Goal: Transaction & Acquisition: Purchase product/service

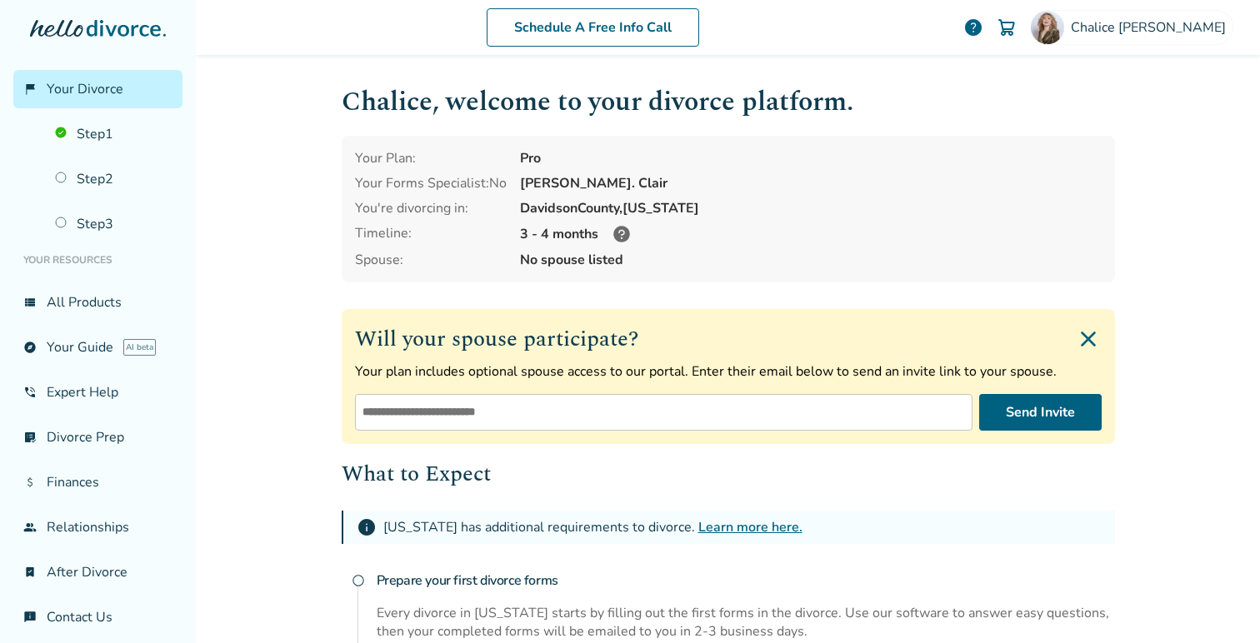
click at [124, 27] on icon at bounding box center [98, 28] width 136 height 17
click at [74, 28] on icon at bounding box center [98, 28] width 136 height 17
click at [89, 131] on link "Step 1" at bounding box center [114, 134] width 138 height 38
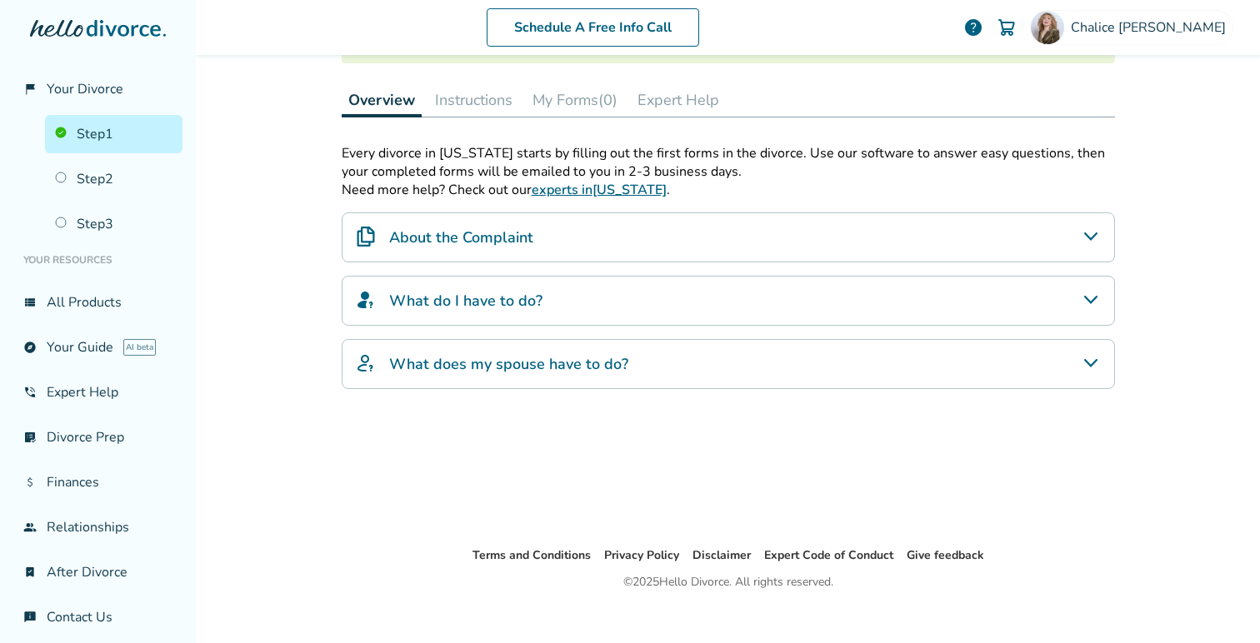
scroll to position [226, 0]
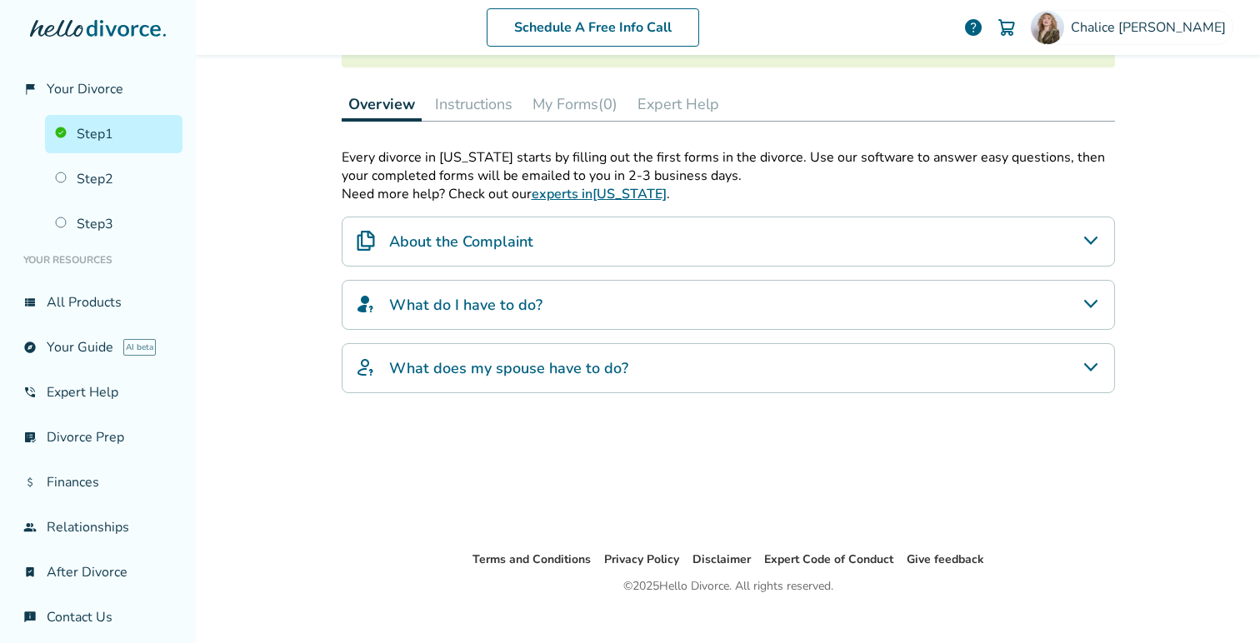
click at [504, 109] on button "Instructions" at bounding box center [473, 104] width 91 height 33
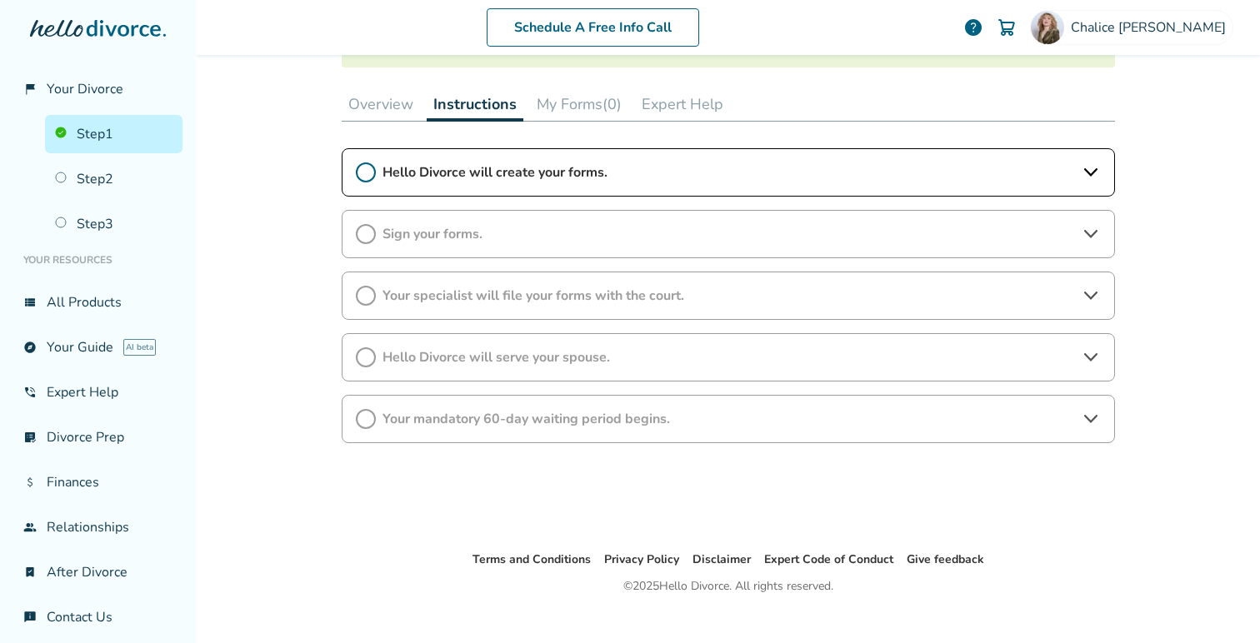
click at [579, 103] on button "My Forms (0)" at bounding box center [579, 104] width 98 height 33
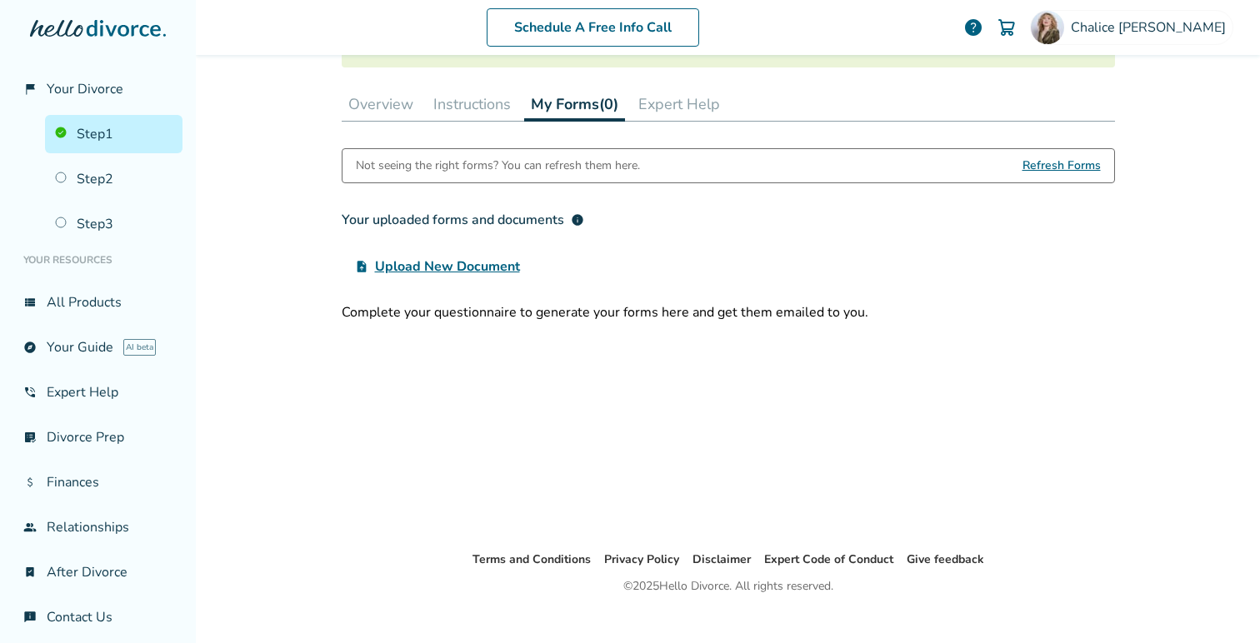
click at [653, 105] on button "Expert Help" at bounding box center [679, 104] width 95 height 33
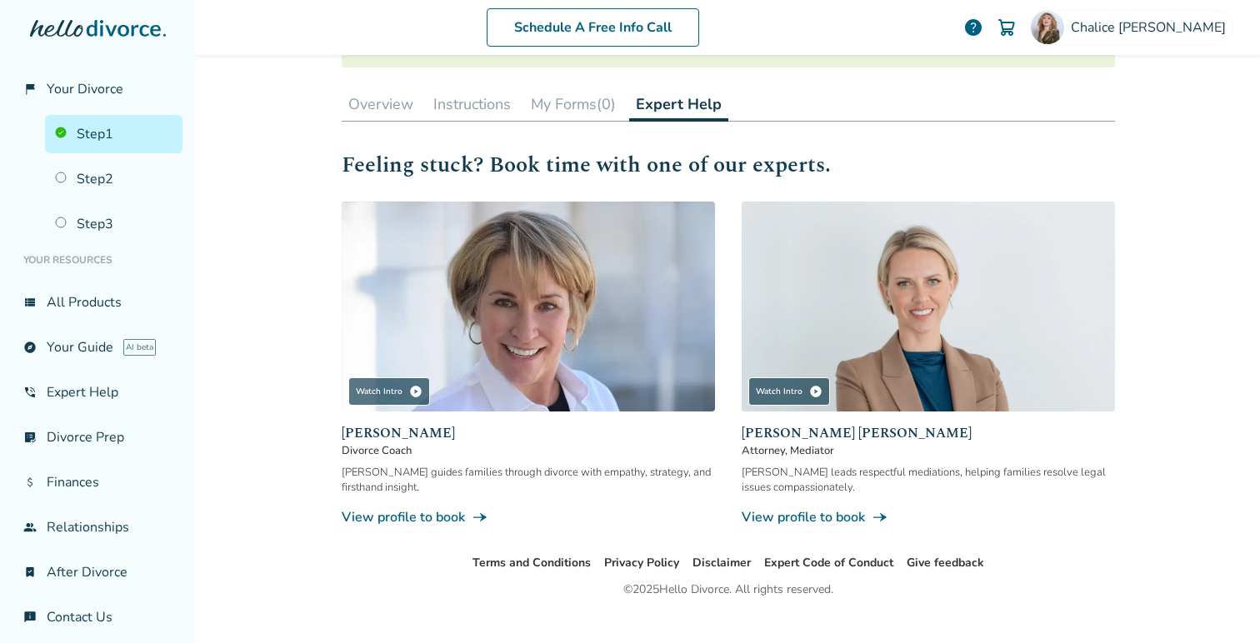
click at [373, 104] on button "Overview" at bounding box center [381, 104] width 78 height 33
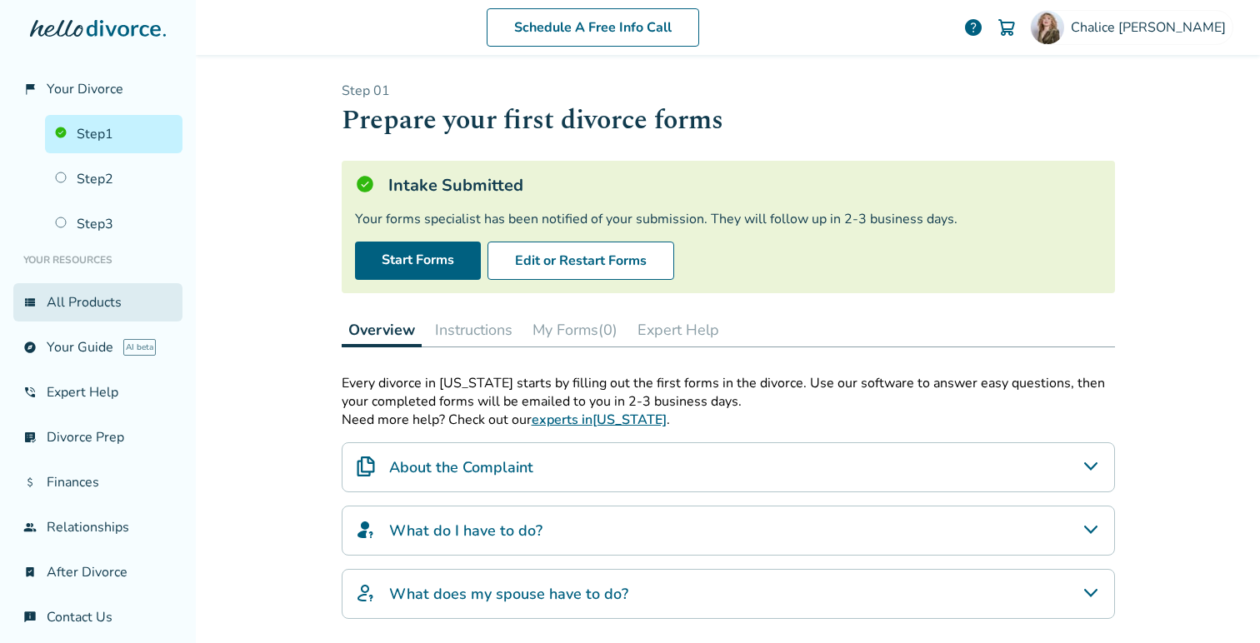
click at [91, 297] on link "view_list All Products" at bounding box center [97, 302] width 169 height 38
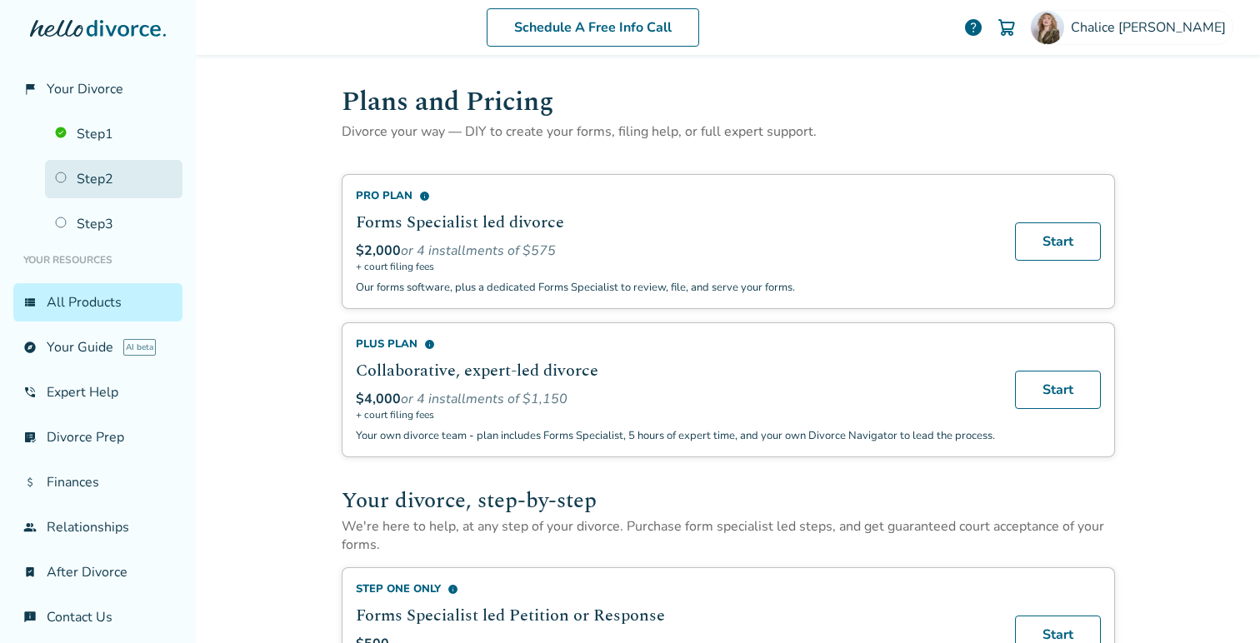
click at [92, 172] on link "Step 2" at bounding box center [114, 179] width 138 height 38
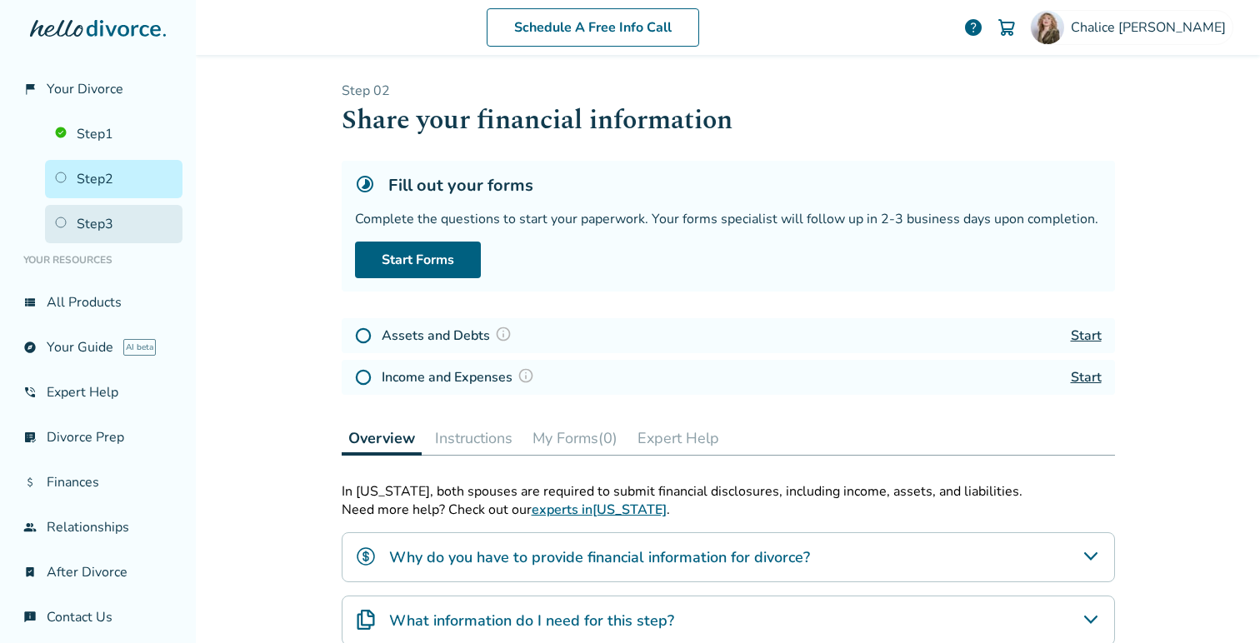
click at [89, 216] on link "Step 3" at bounding box center [114, 224] width 138 height 38
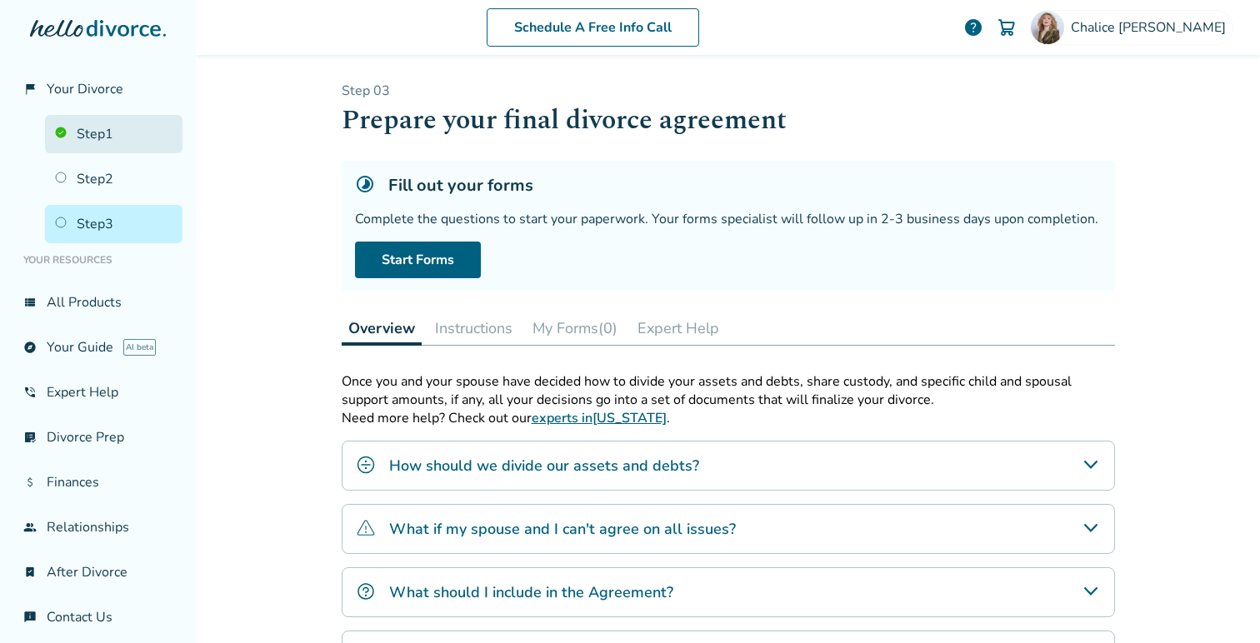
click at [118, 134] on link "Step 1" at bounding box center [114, 134] width 138 height 38
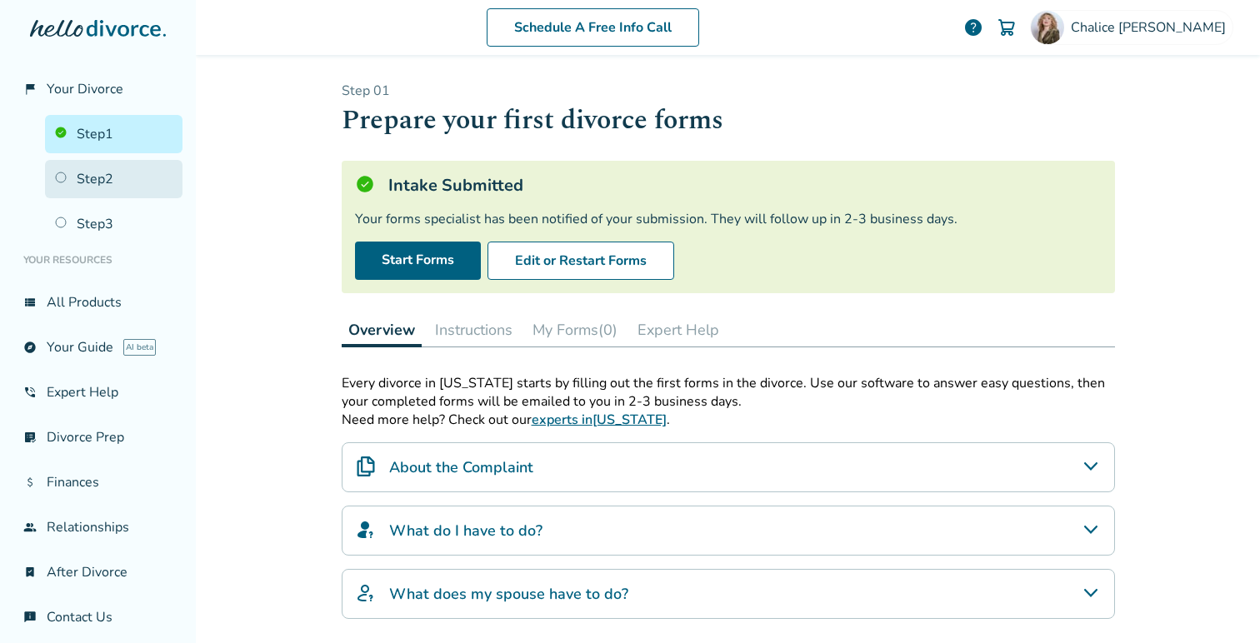
click at [120, 168] on link "Step 2" at bounding box center [114, 179] width 138 height 38
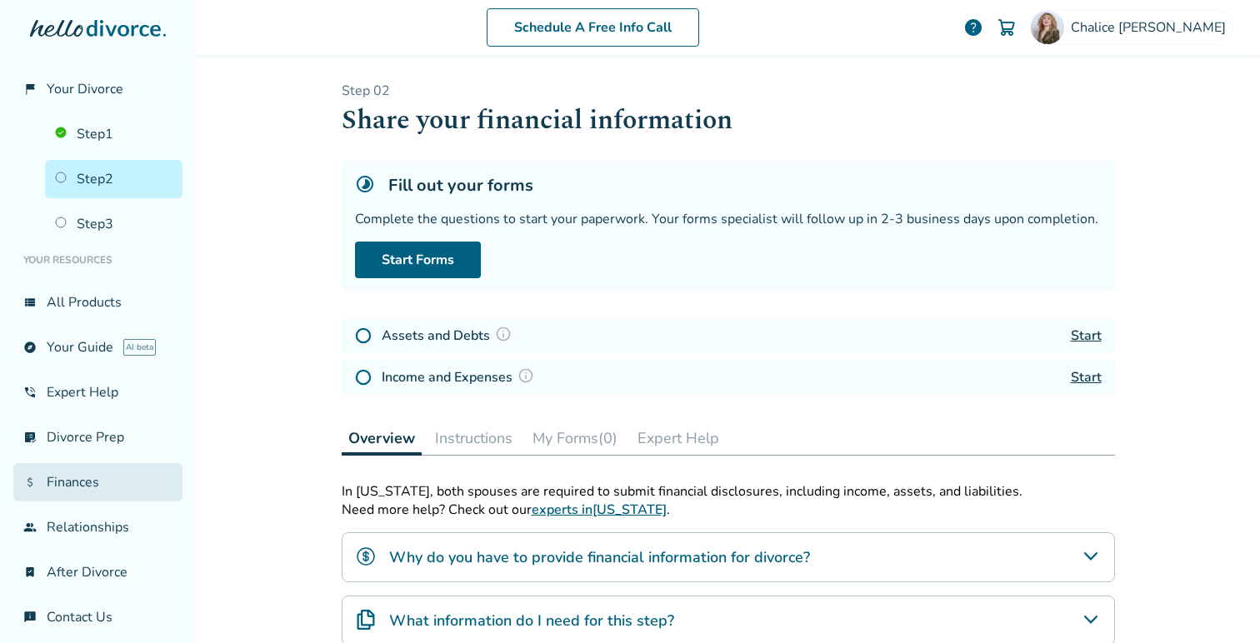
scroll to position [8, 0]
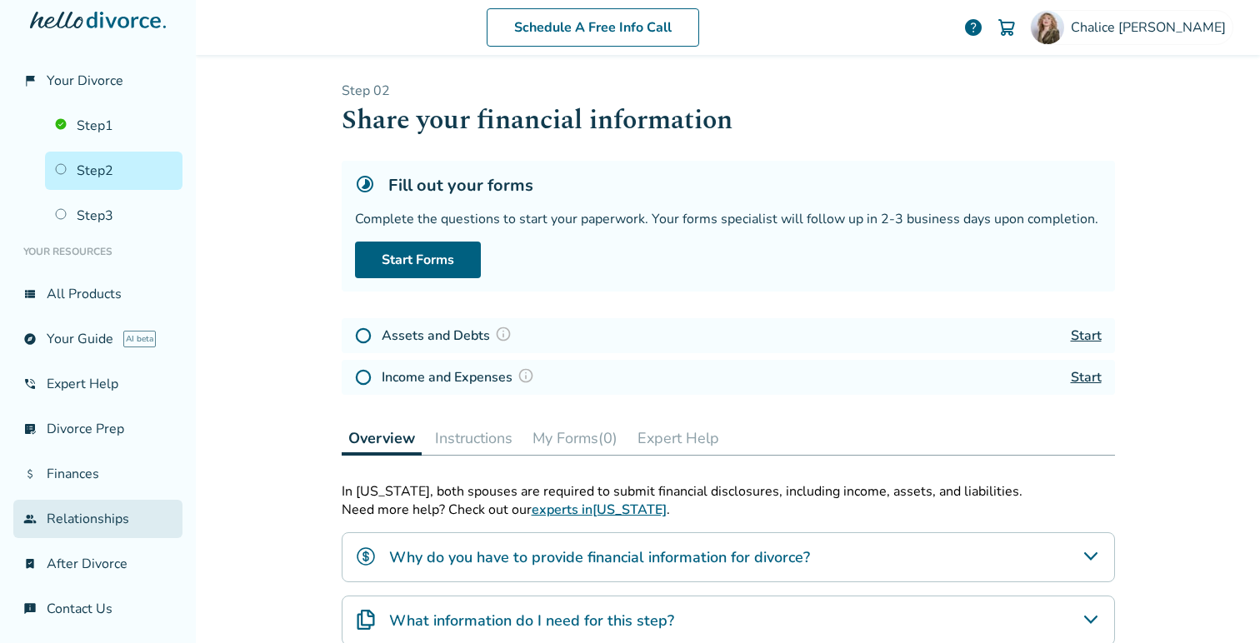
click at [78, 516] on link "group Relationships" at bounding box center [97, 519] width 169 height 38
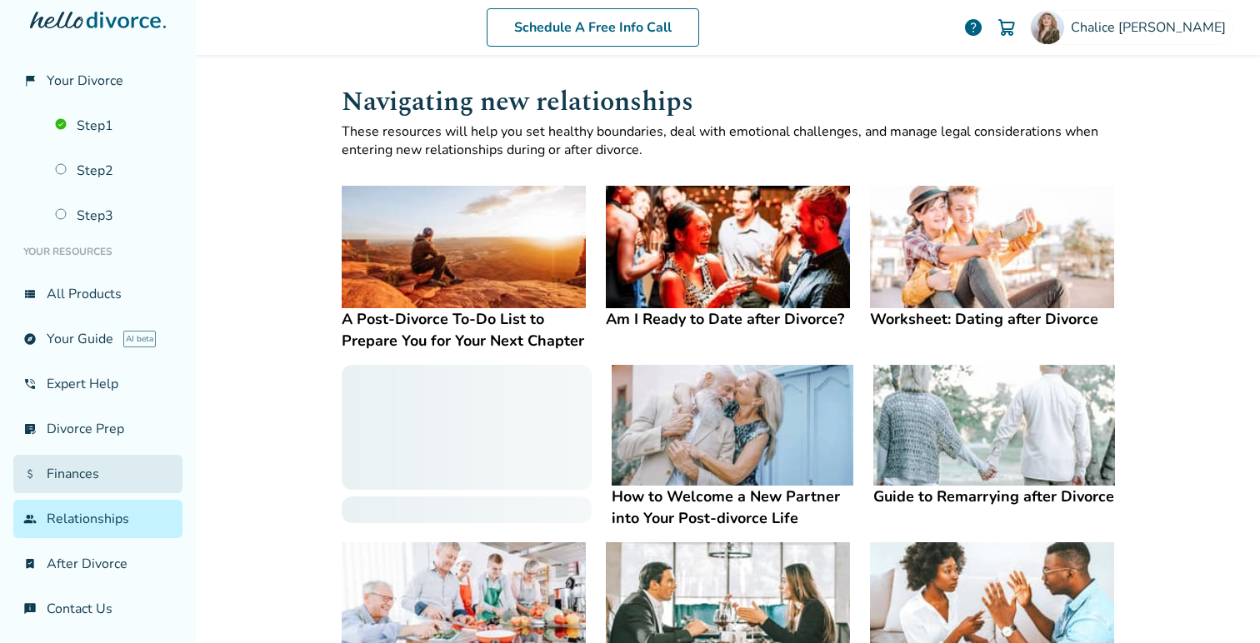
click at [78, 460] on link "attach_money Finances" at bounding box center [97, 474] width 169 height 38
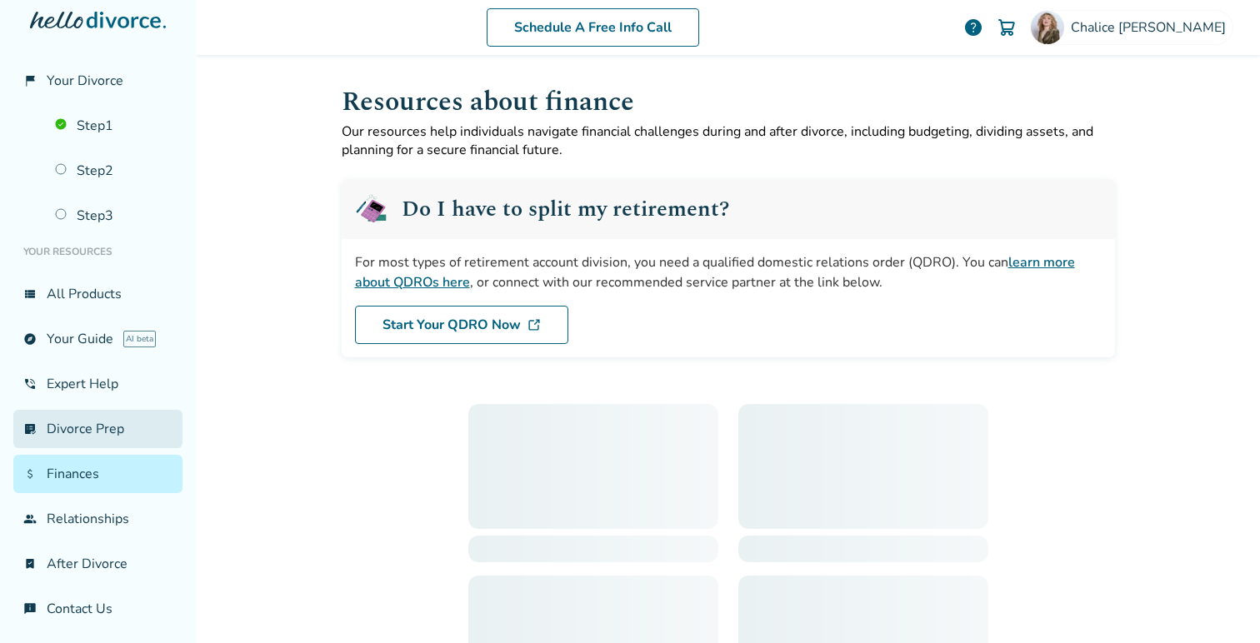
click at [82, 432] on link "list_alt_check Divorce Prep" at bounding box center [97, 429] width 169 height 38
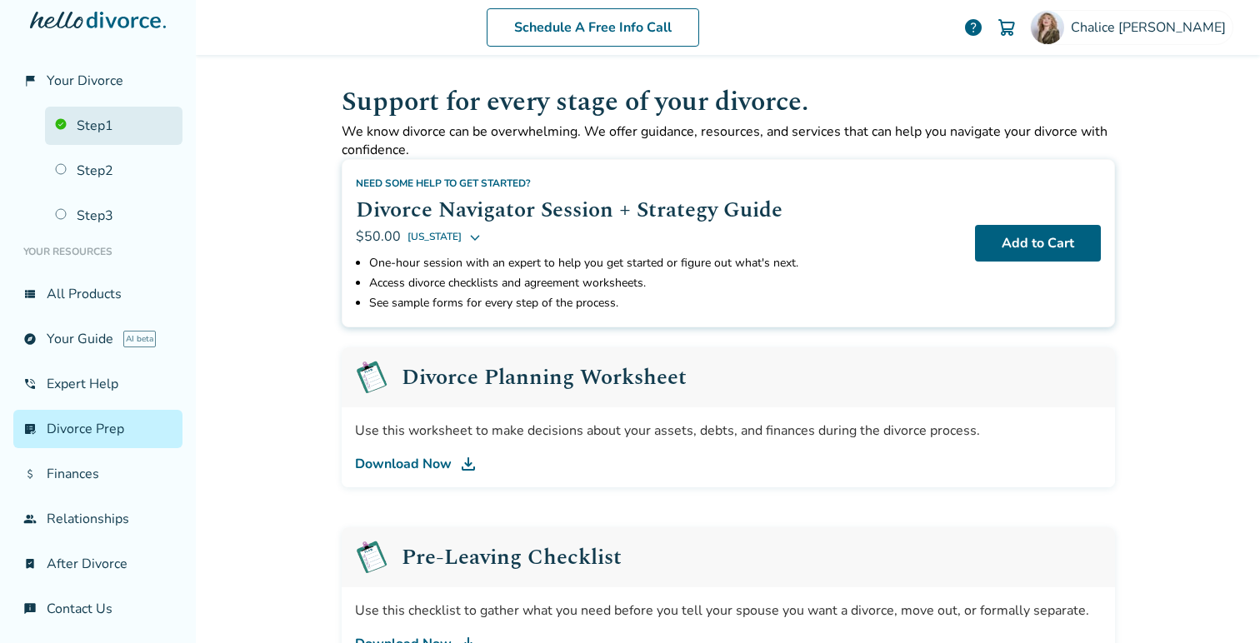
click at [121, 127] on link "Step 1" at bounding box center [114, 126] width 138 height 38
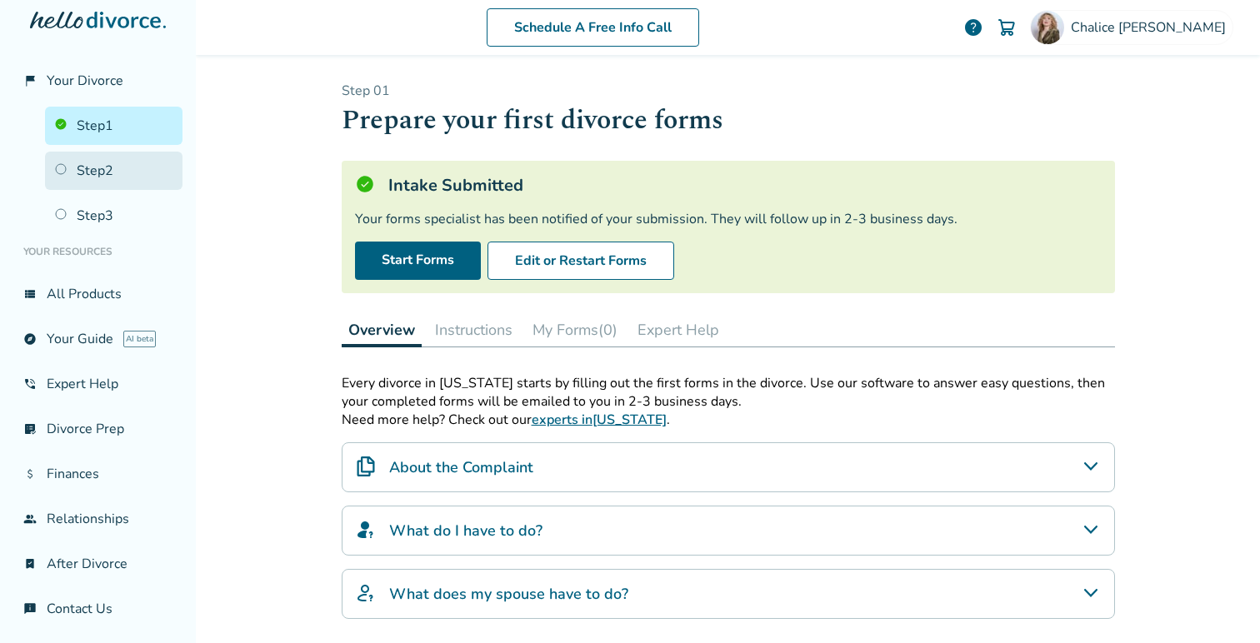
click at [108, 176] on link "Step 2" at bounding box center [114, 171] width 138 height 38
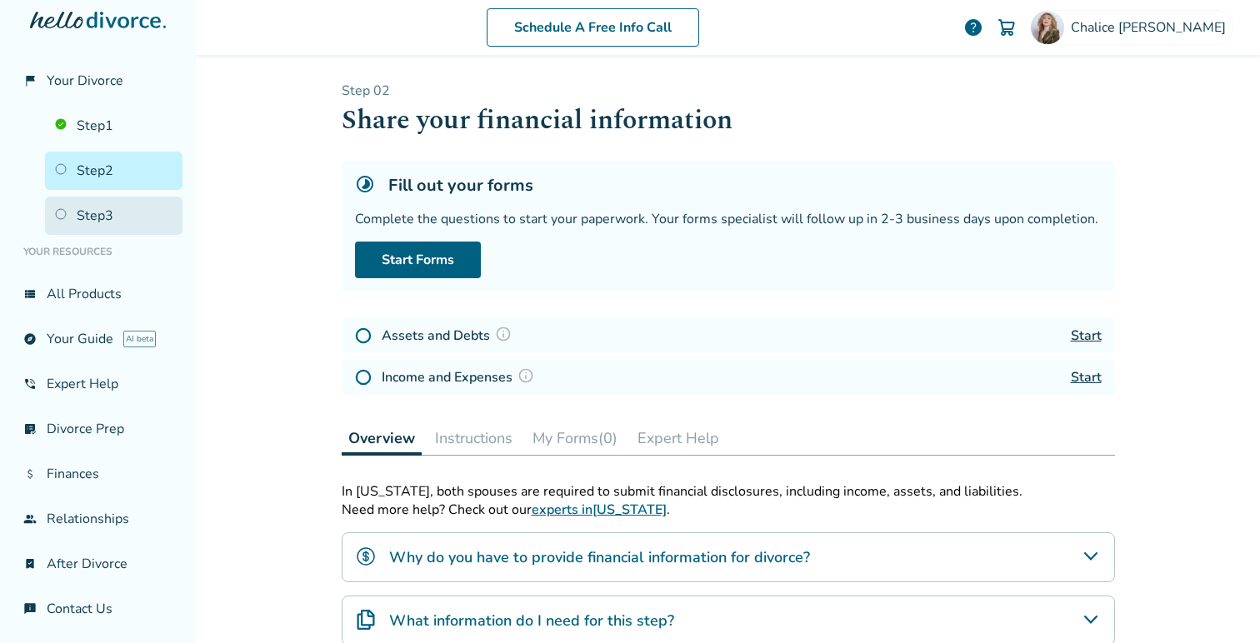
click at [108, 209] on link "Step 3" at bounding box center [114, 216] width 138 height 38
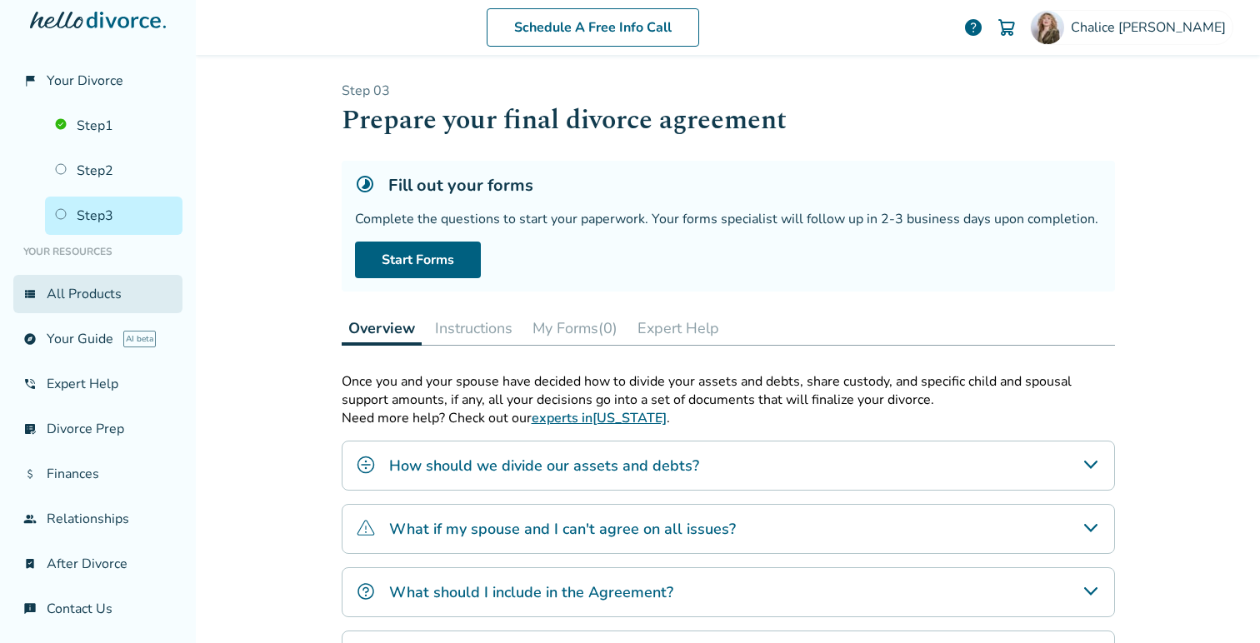
click at [98, 303] on link "view_list All Products" at bounding box center [97, 294] width 169 height 38
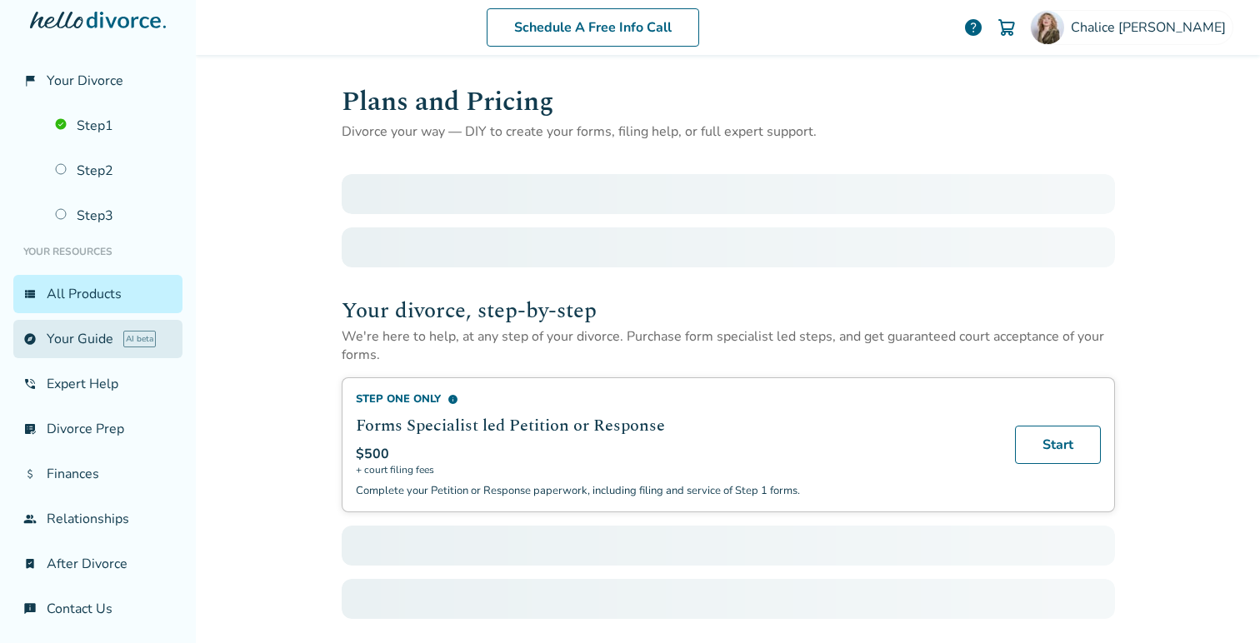
click at [88, 338] on link "explore Your Guide AI beta" at bounding box center [97, 339] width 169 height 38
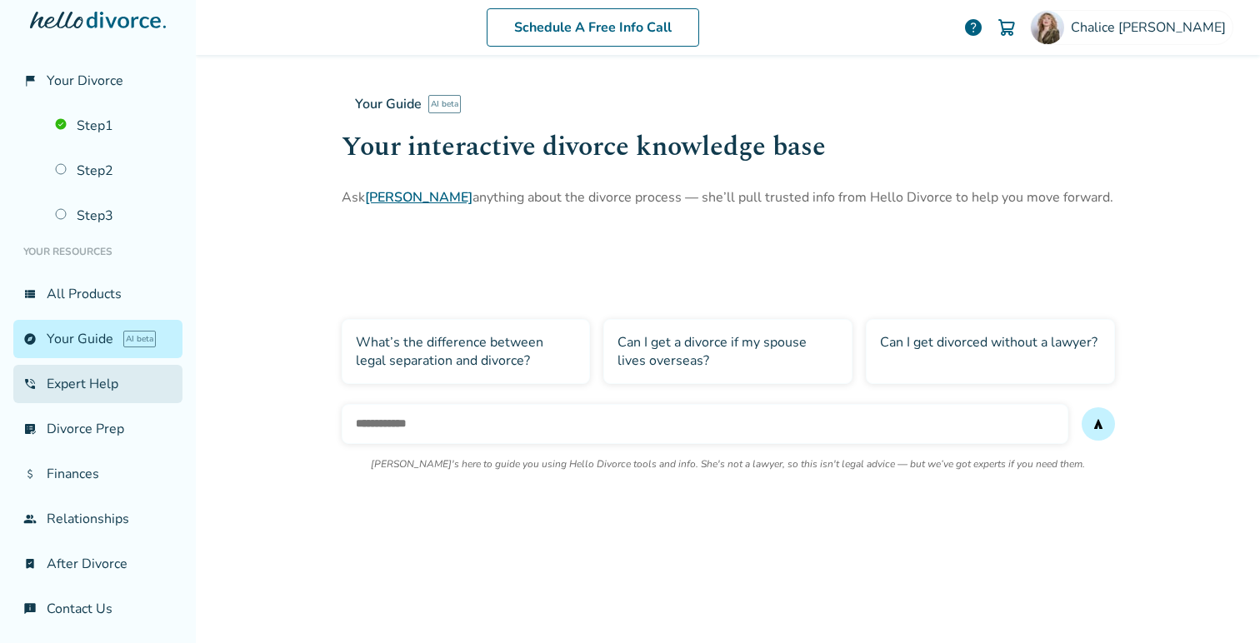
click at [88, 384] on link "phone_in_talk Expert Help" at bounding box center [97, 384] width 169 height 38
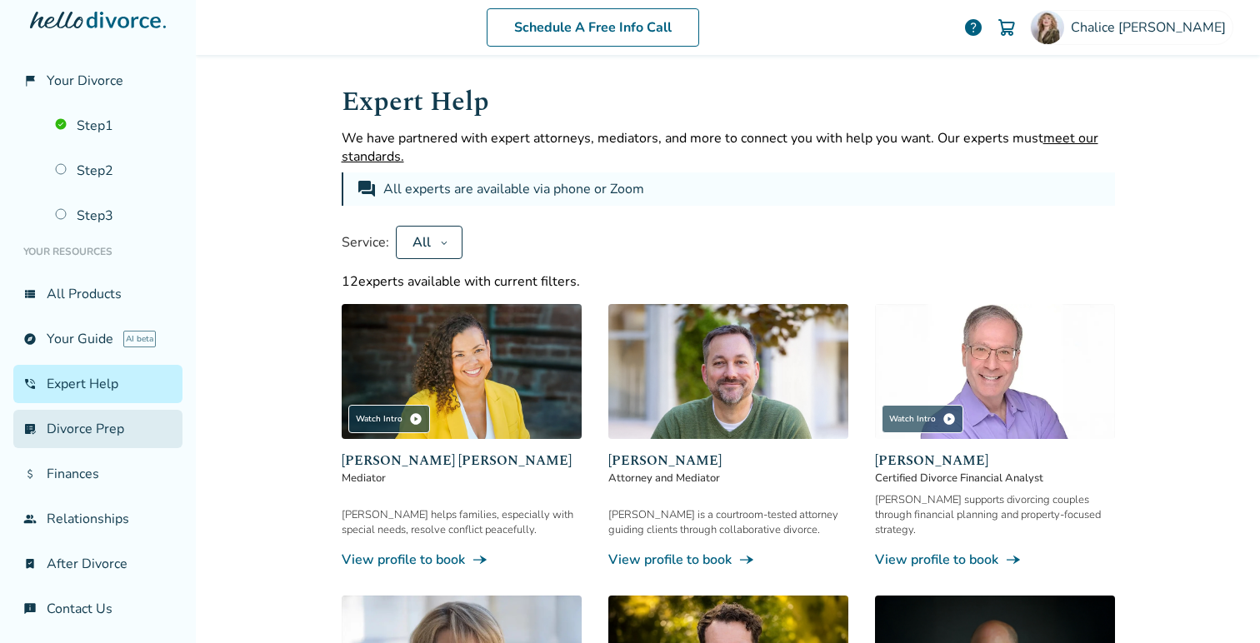
click at [83, 418] on link "list_alt_check Divorce Prep" at bounding box center [97, 429] width 169 height 38
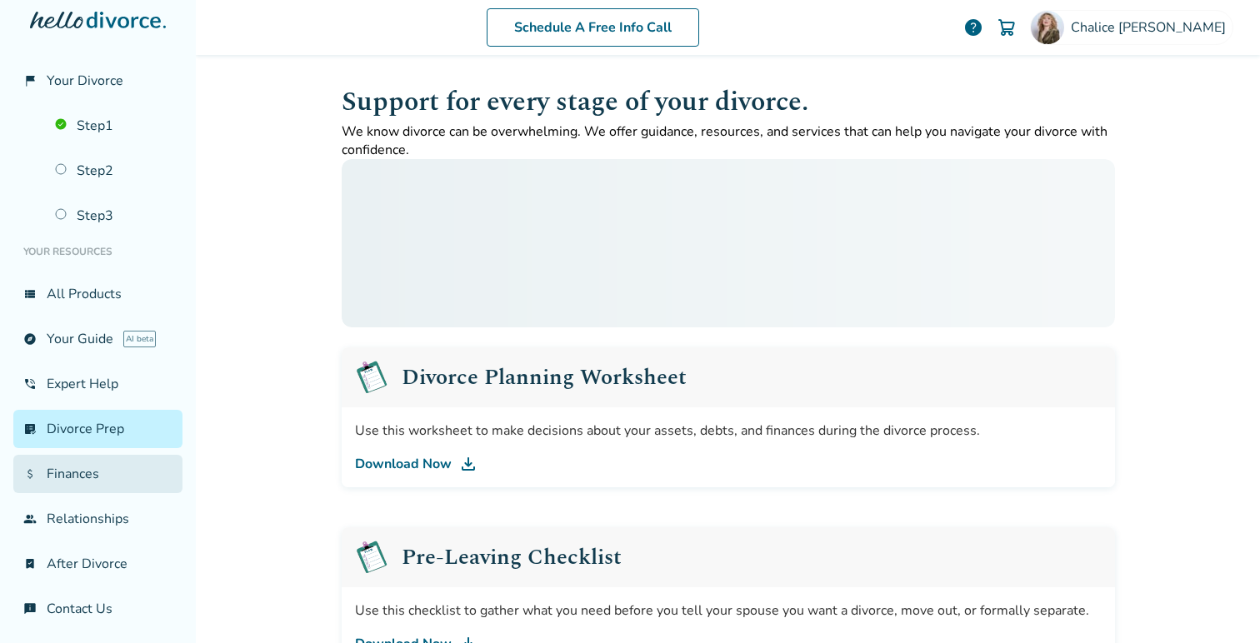
click at [80, 473] on link "attach_money Finances" at bounding box center [97, 474] width 169 height 38
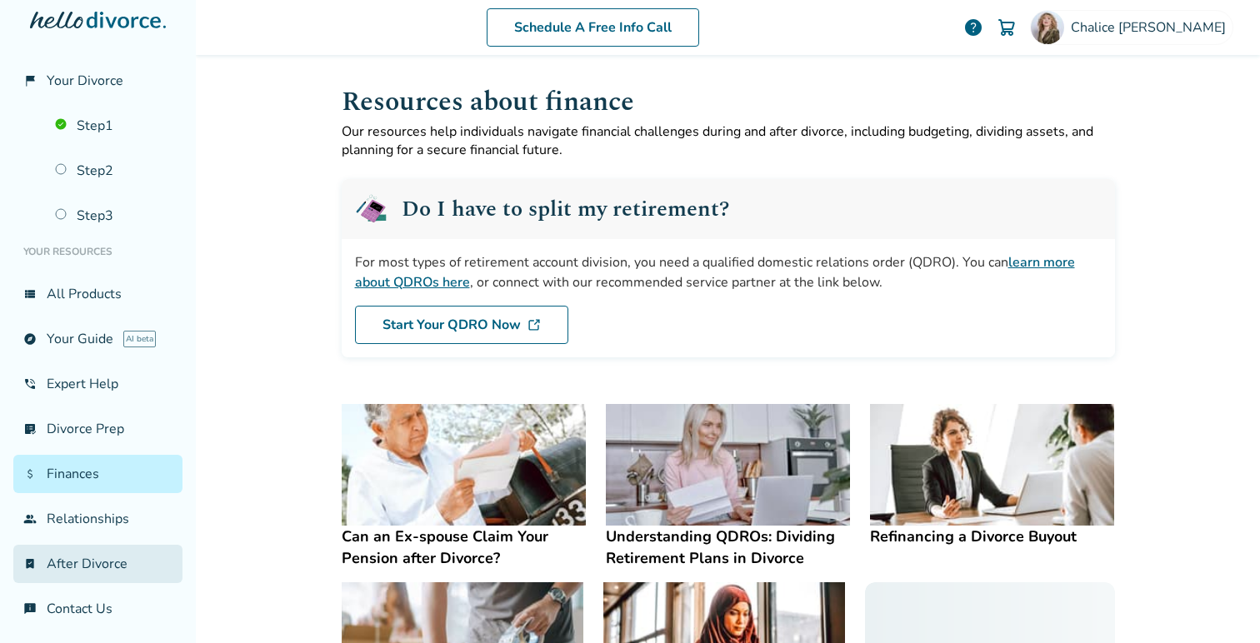
click at [75, 561] on link "bookmark_check After Divorce" at bounding box center [97, 564] width 169 height 38
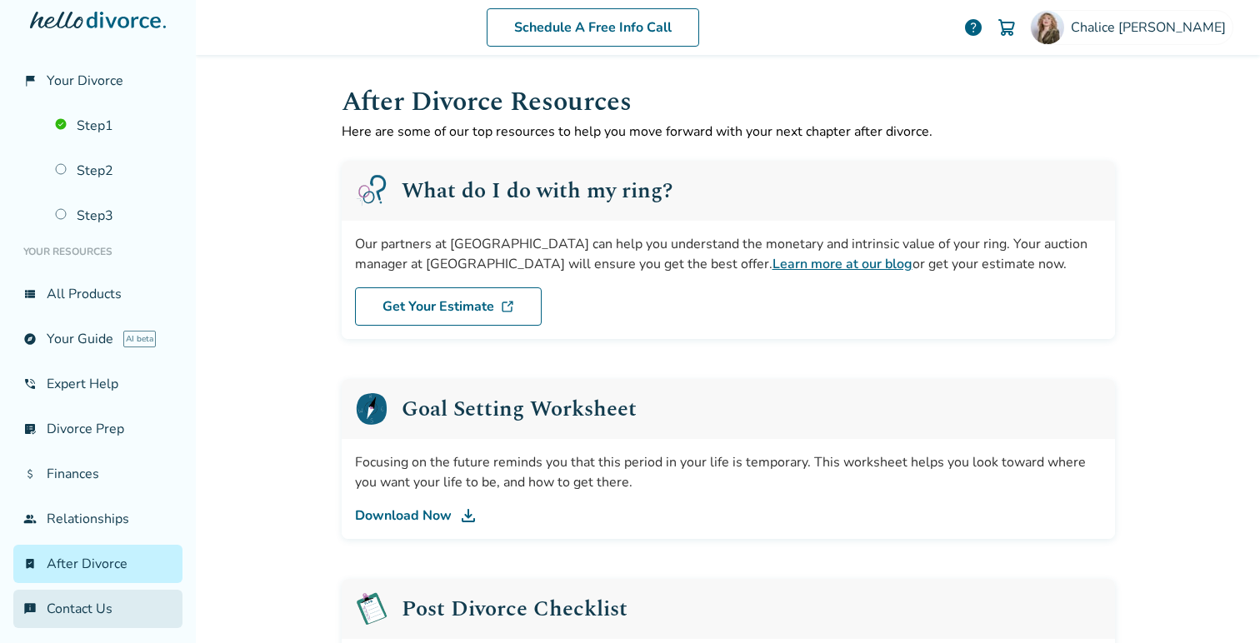
click at [75, 605] on link "chat_info Contact Us" at bounding box center [97, 609] width 169 height 38
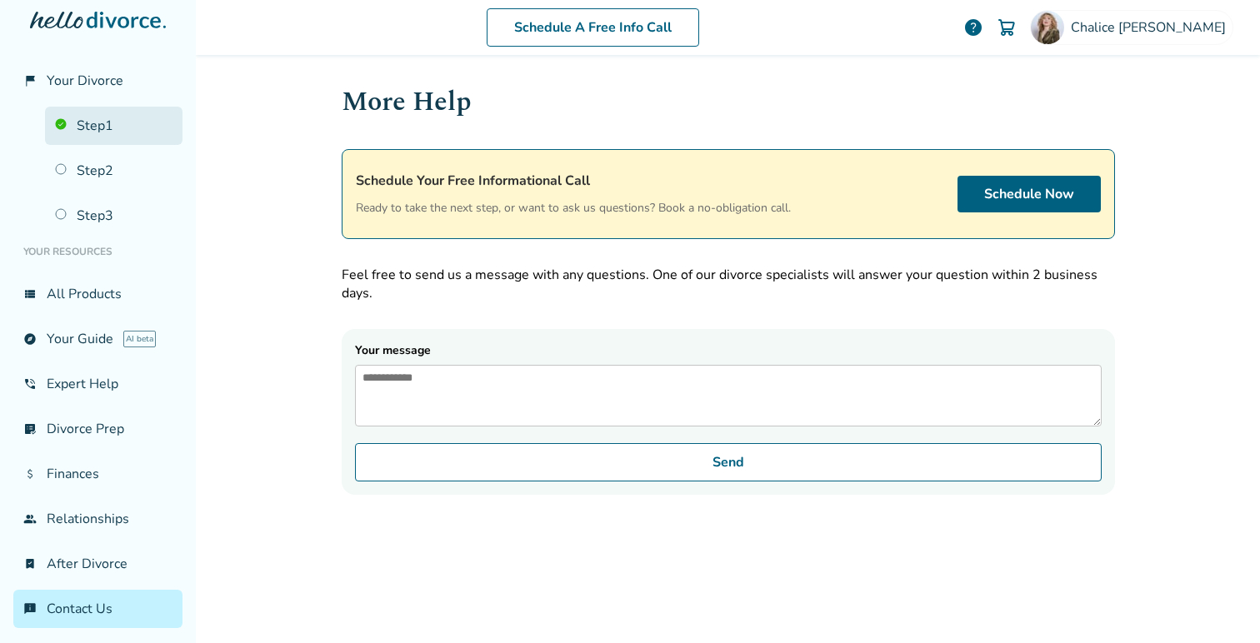
click at [106, 109] on link "Step 1" at bounding box center [114, 126] width 138 height 38
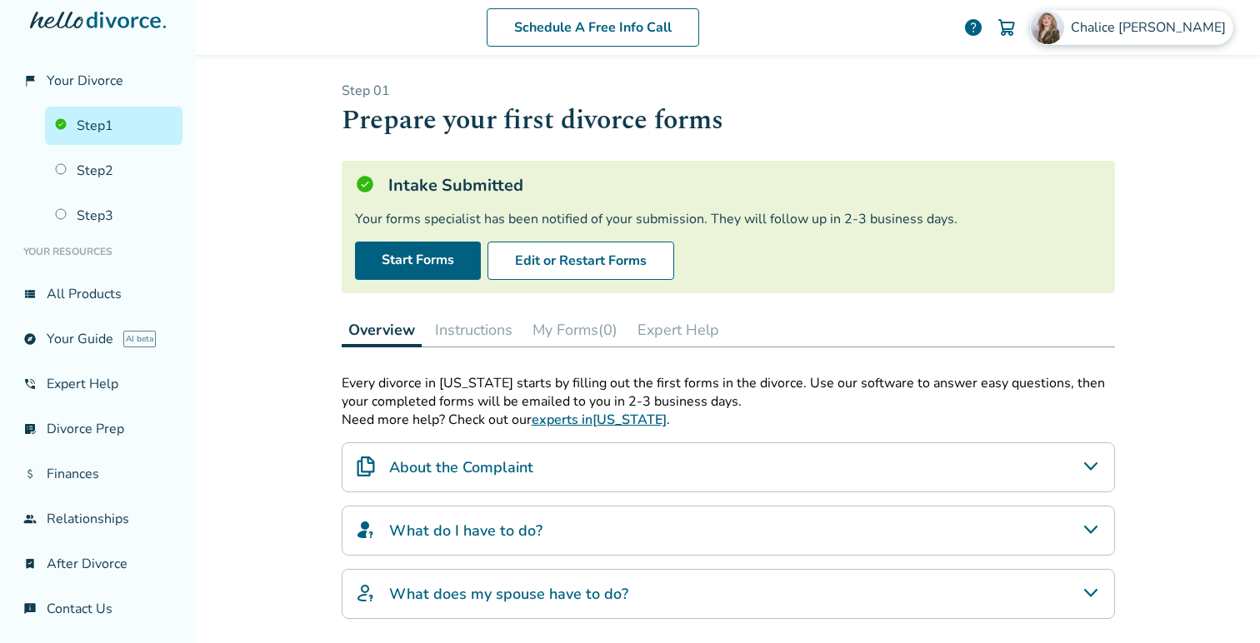
click at [1157, 32] on span "Chalice Jones" at bounding box center [1152, 27] width 162 height 18
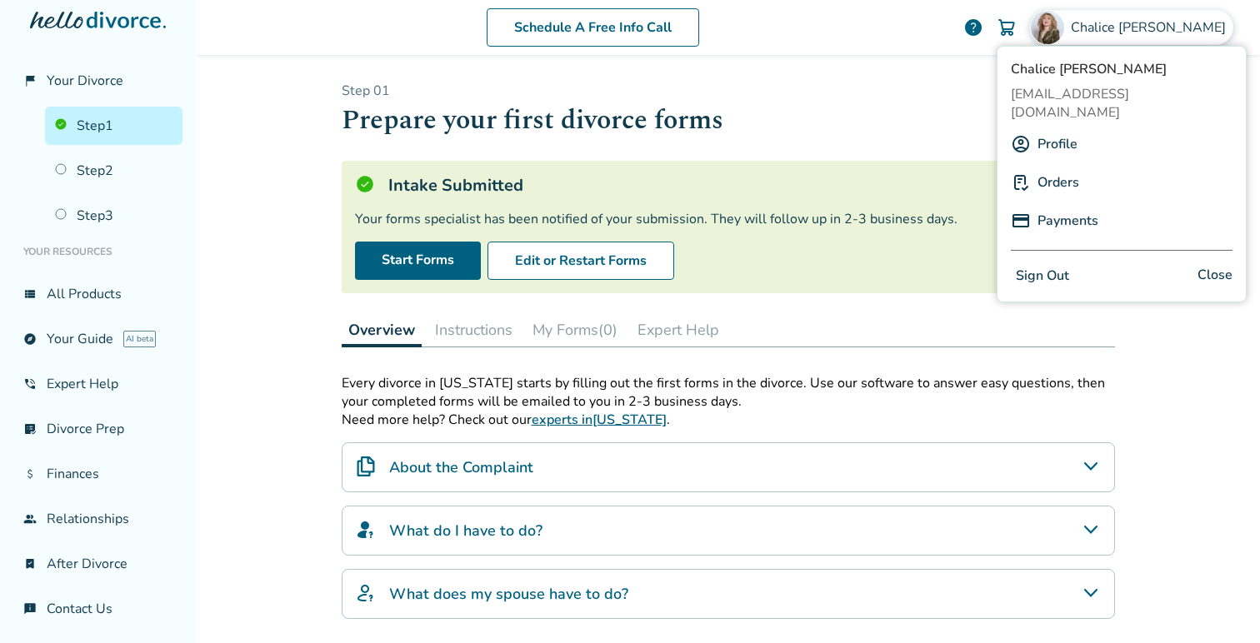
click at [1064, 128] on link "Profile" at bounding box center [1058, 144] width 40 height 32
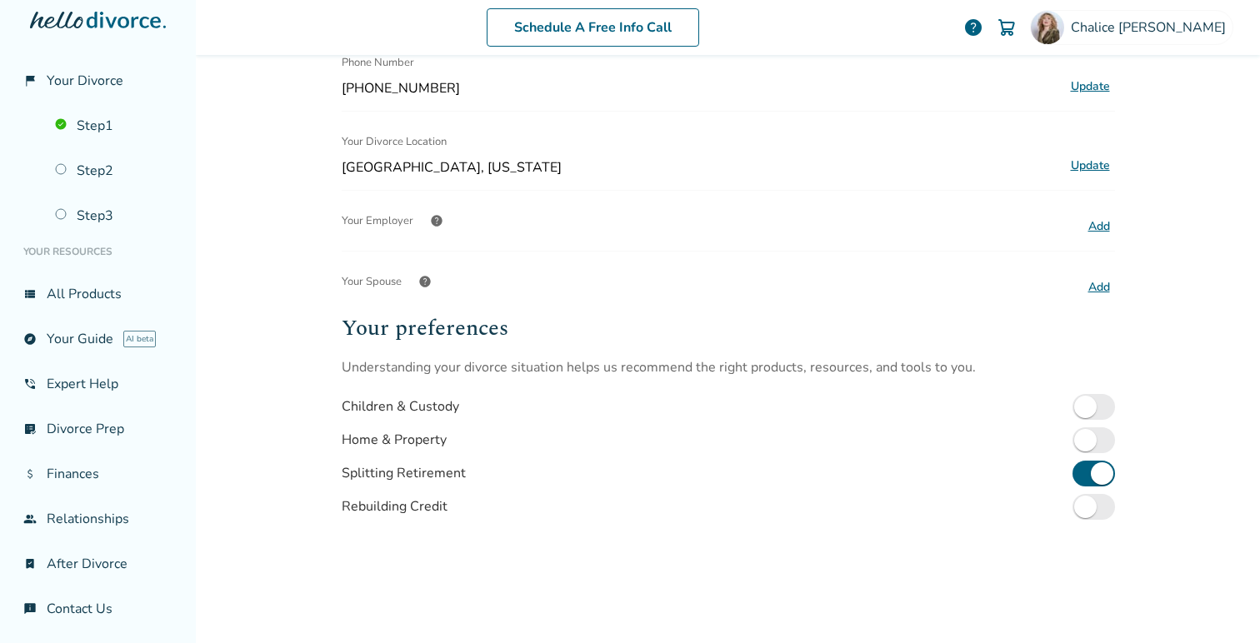
scroll to position [369, 0]
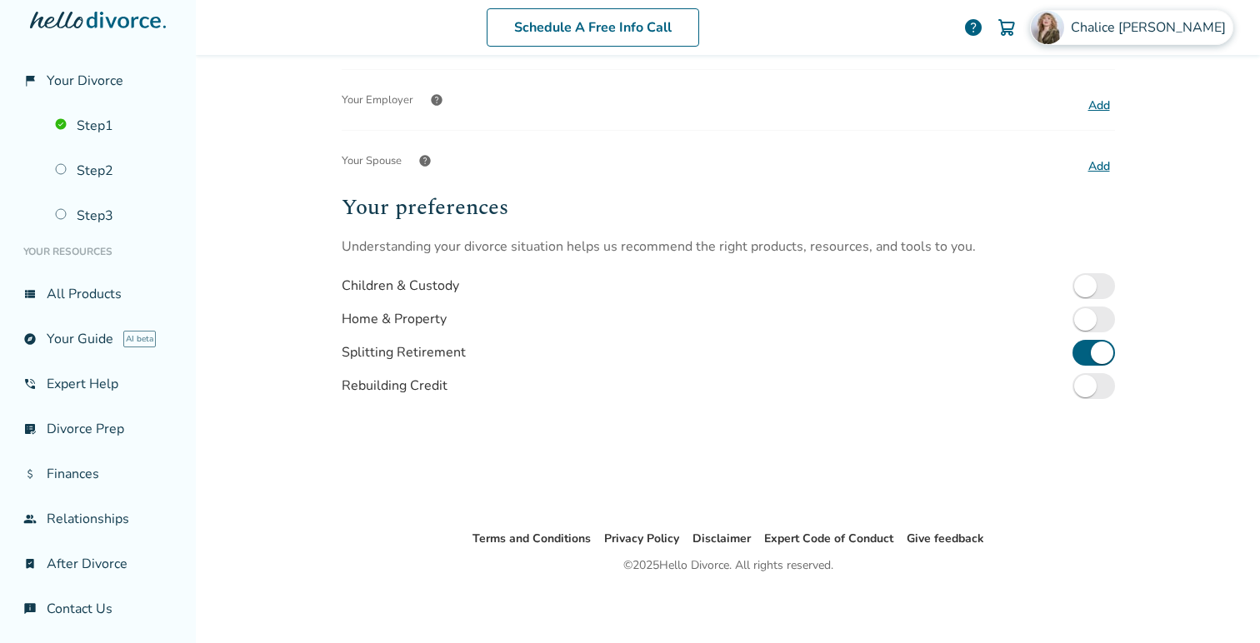
click at [1188, 33] on span "Chalice Jones" at bounding box center [1152, 27] width 162 height 18
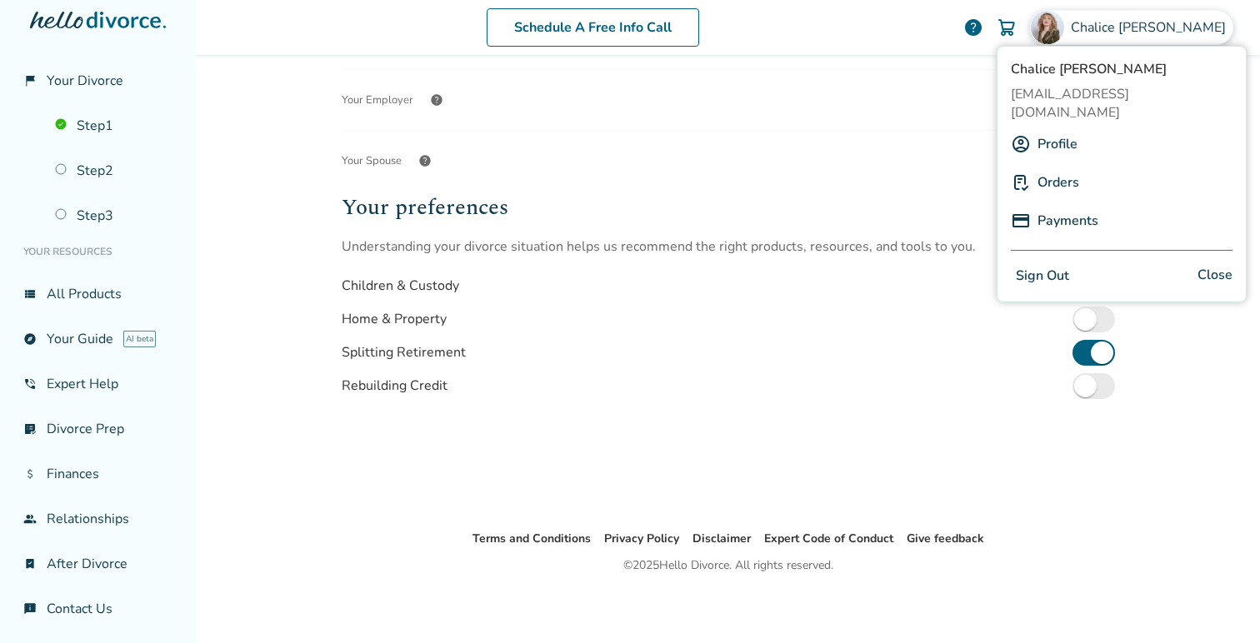
click at [1043, 169] on link "Orders" at bounding box center [1059, 183] width 42 height 32
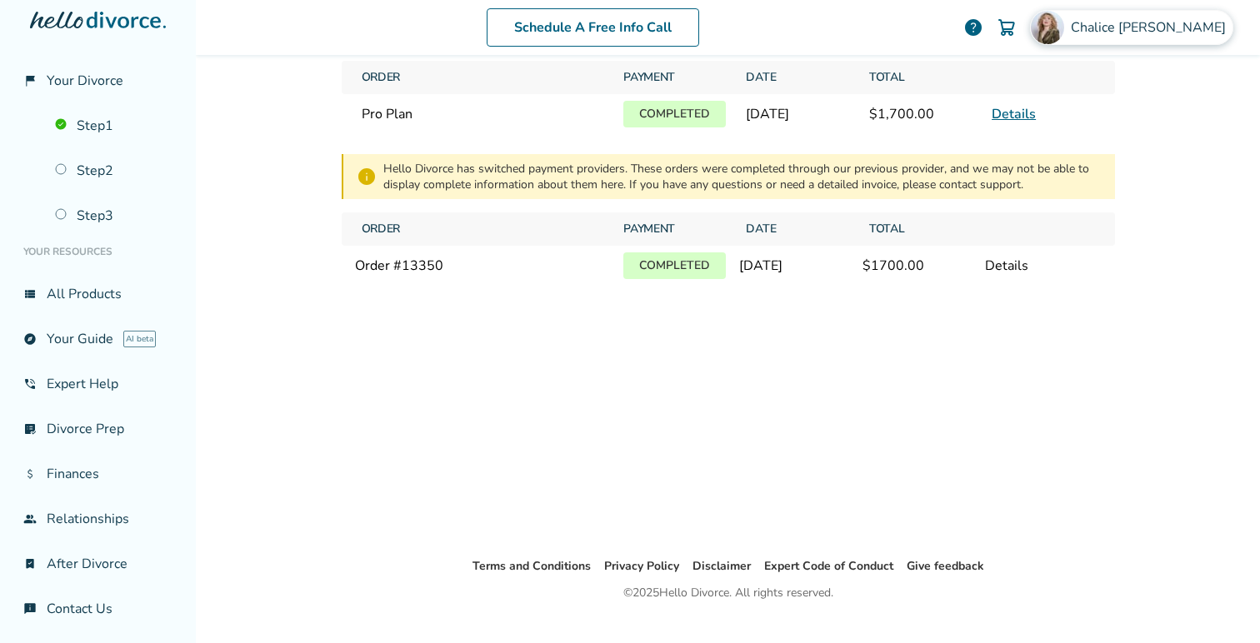
click at [1148, 43] on div "Chalice Jones" at bounding box center [1131, 27] width 203 height 35
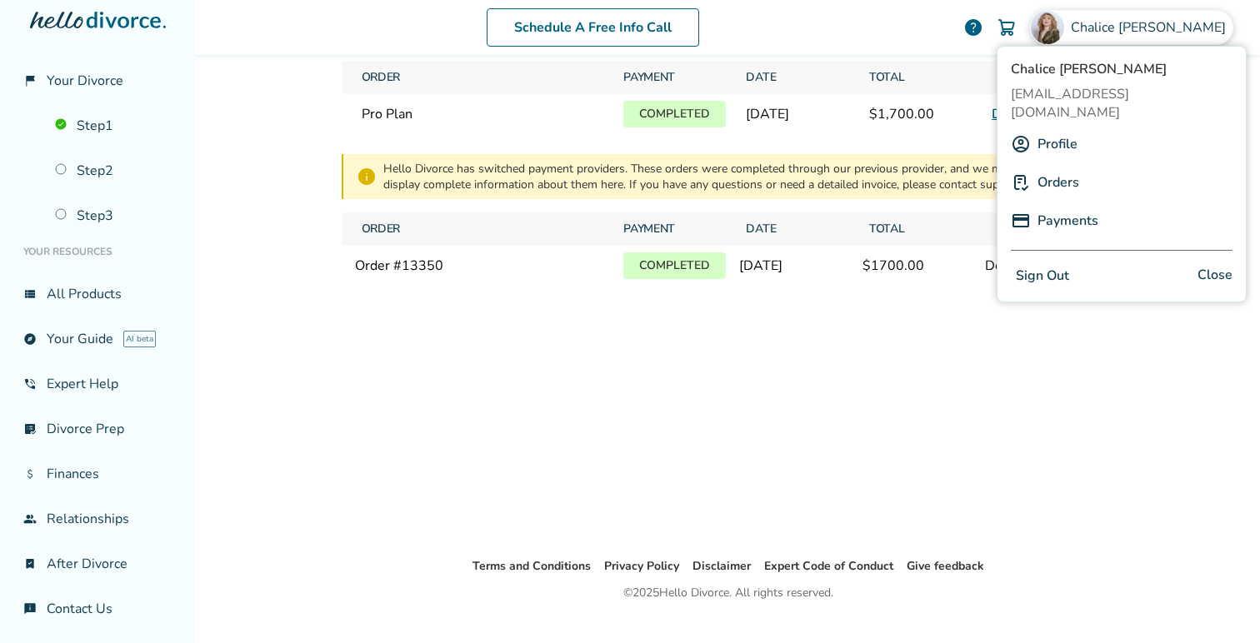
click at [1102, 208] on div "Payments" at bounding box center [1122, 221] width 222 height 32
click at [1075, 208] on link "Payments" at bounding box center [1068, 221] width 61 height 32
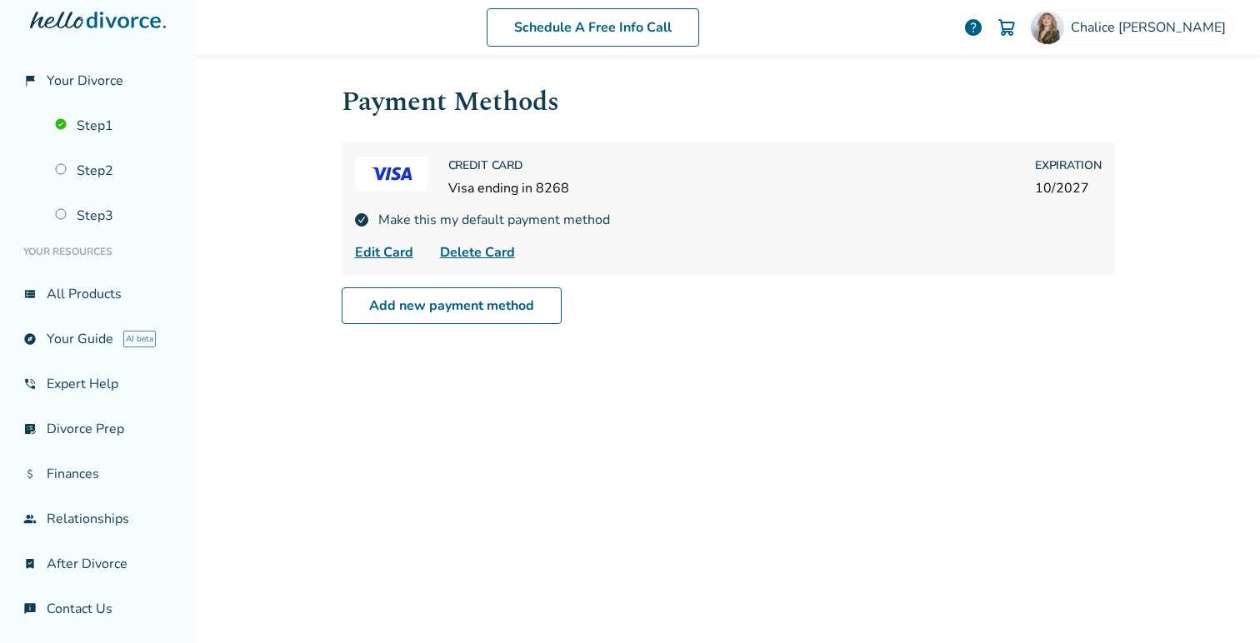
click at [114, 18] on icon at bounding box center [124, 20] width 74 height 17
click at [87, 82] on span "Your Divorce" at bounding box center [85, 81] width 77 height 18
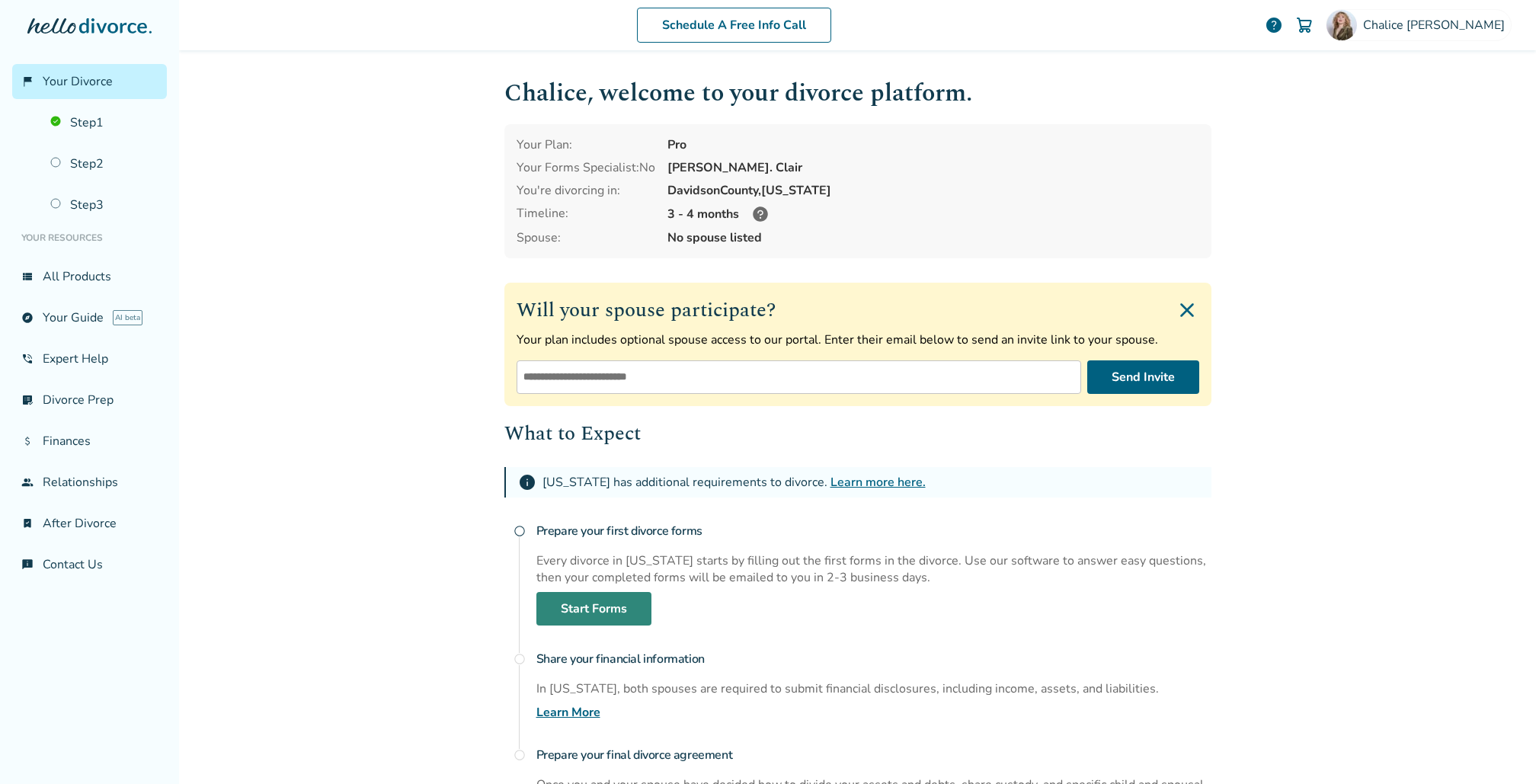
click at [609, 588] on link "Start Forms" at bounding box center [594, 609] width 115 height 34
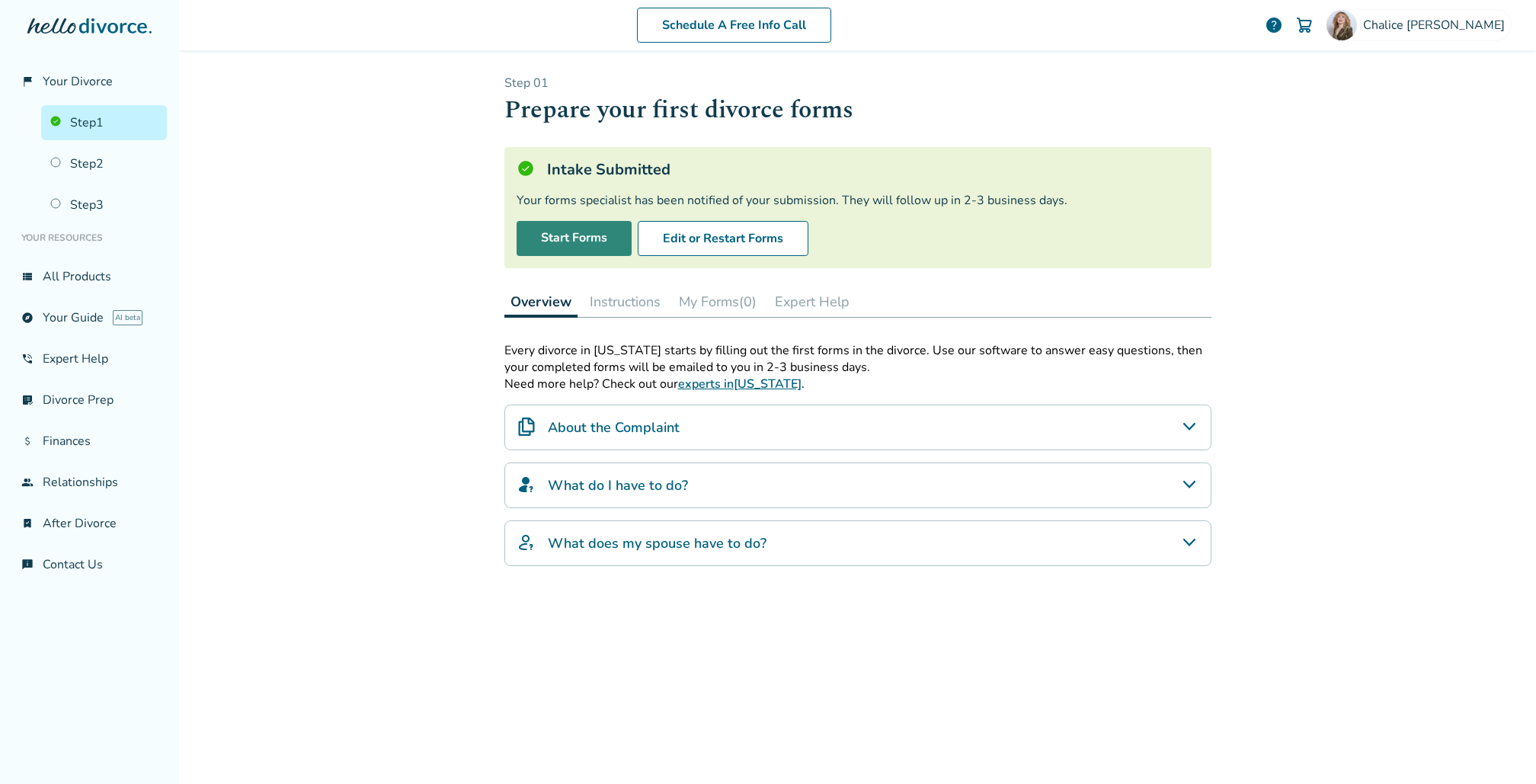
click at [619, 249] on link "Start Forms" at bounding box center [574, 238] width 115 height 35
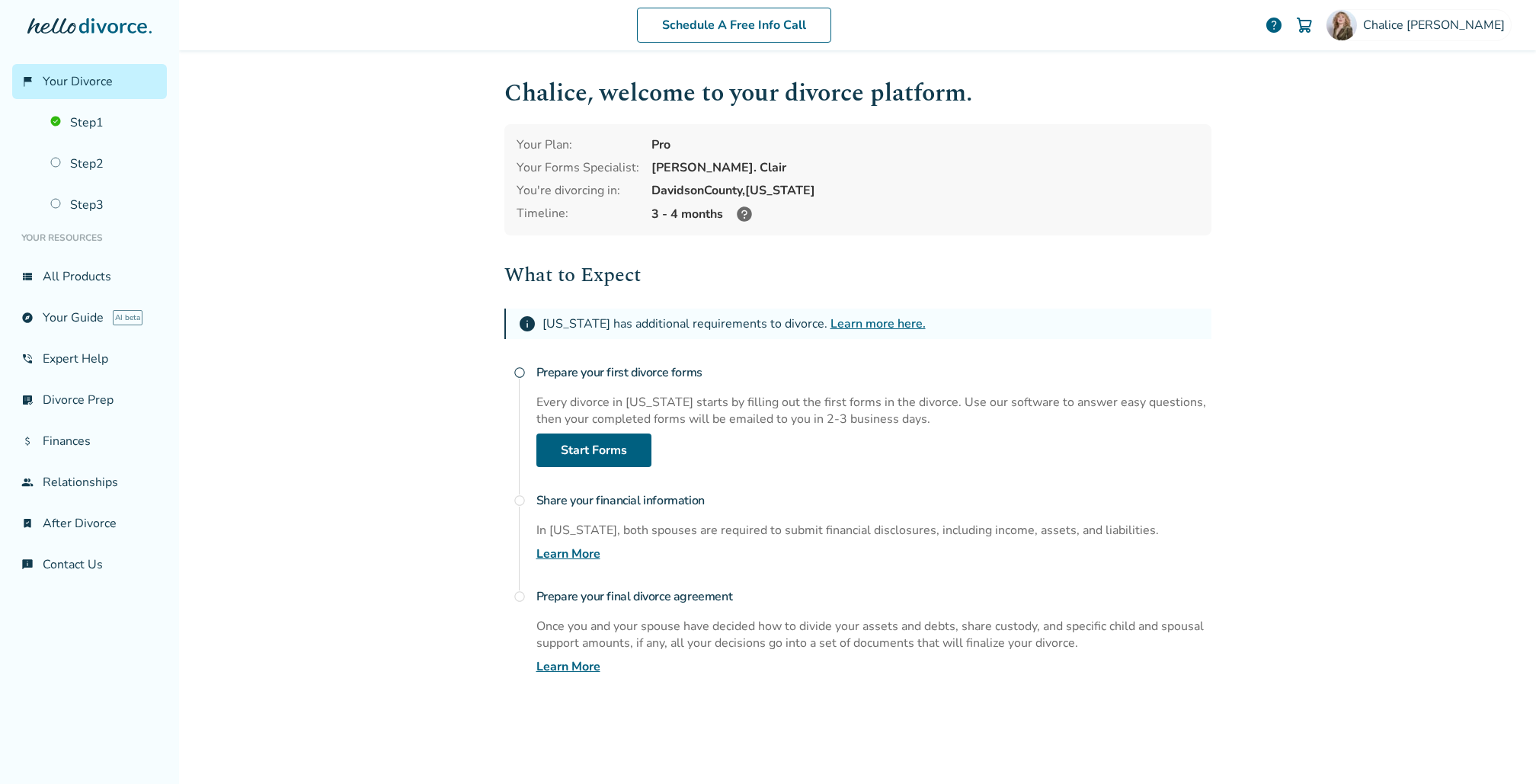
click at [739, 213] on icon at bounding box center [744, 214] width 16 height 16
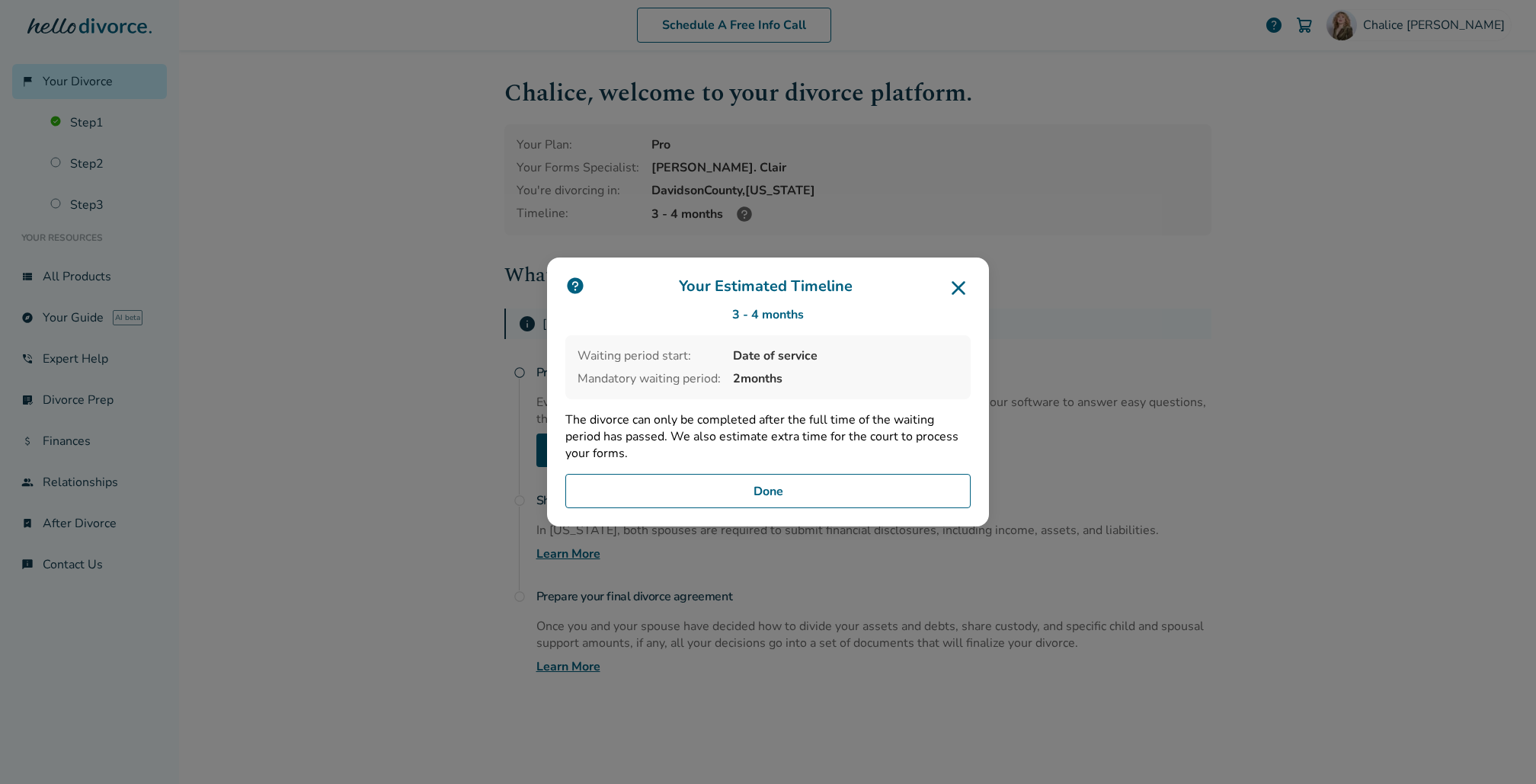
click at [968, 282] on icon at bounding box center [958, 288] width 25 height 25
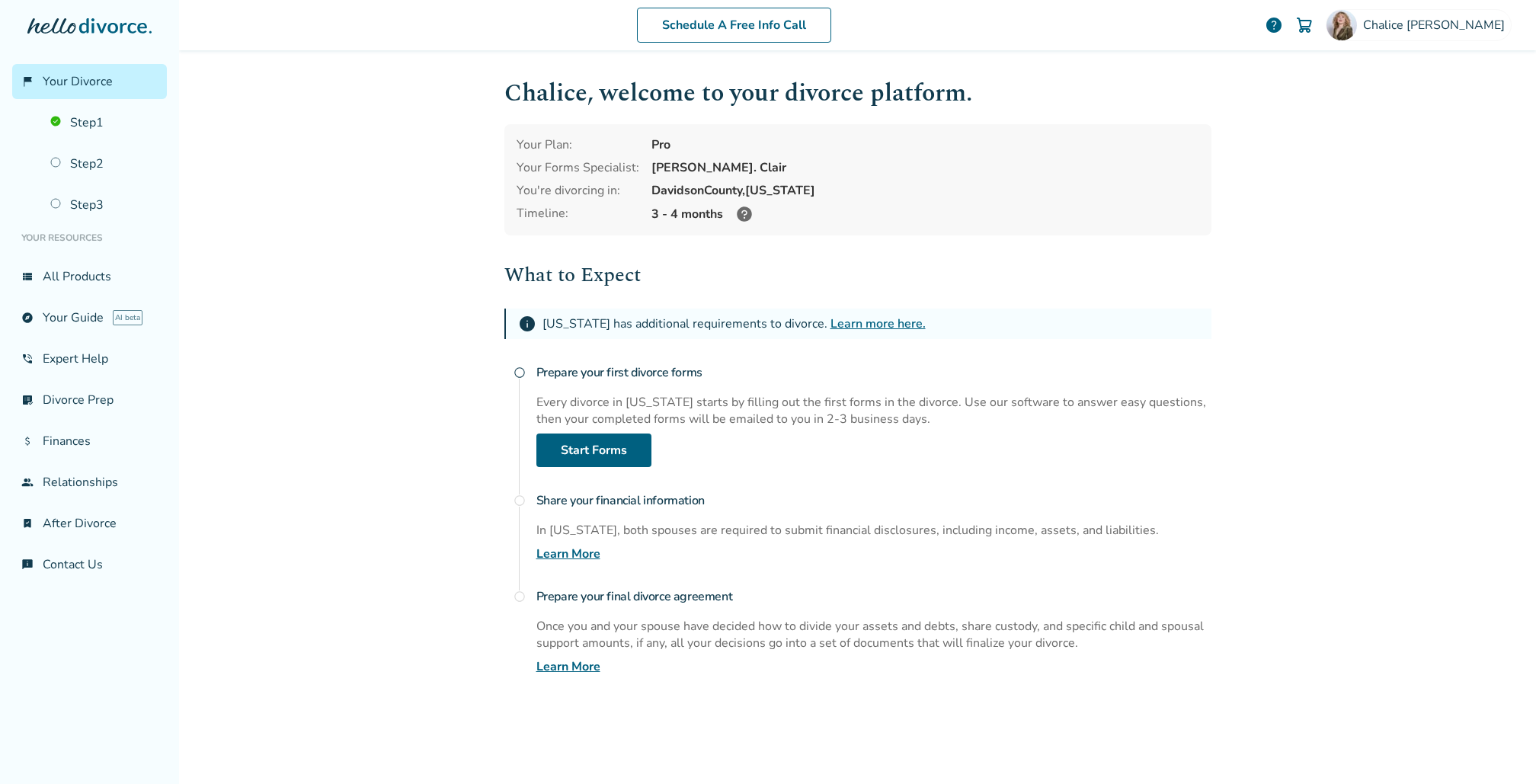
click at [1314, 24] on img at bounding box center [1305, 26] width 18 height 18
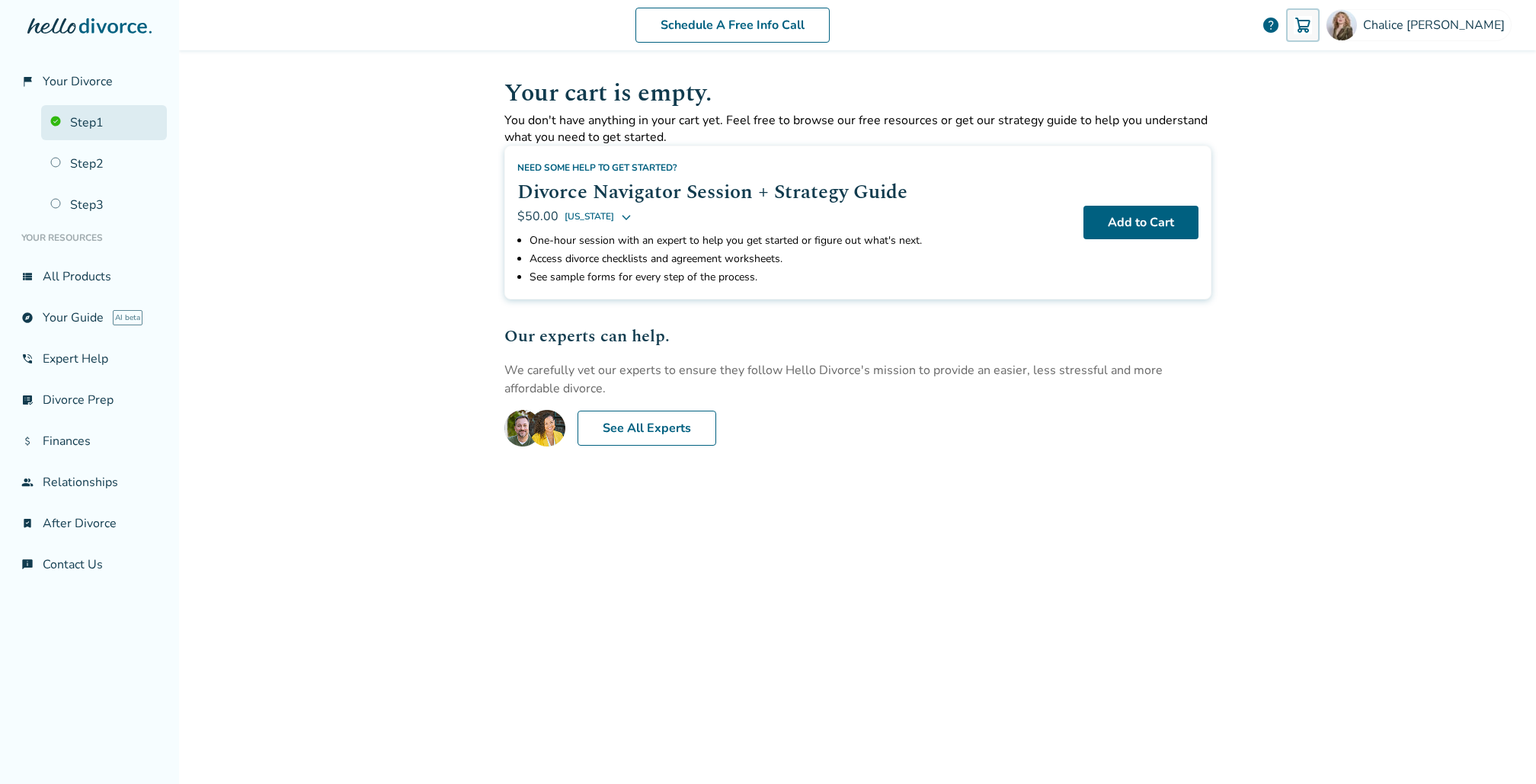
click at [91, 122] on link "Step 1" at bounding box center [104, 122] width 126 height 35
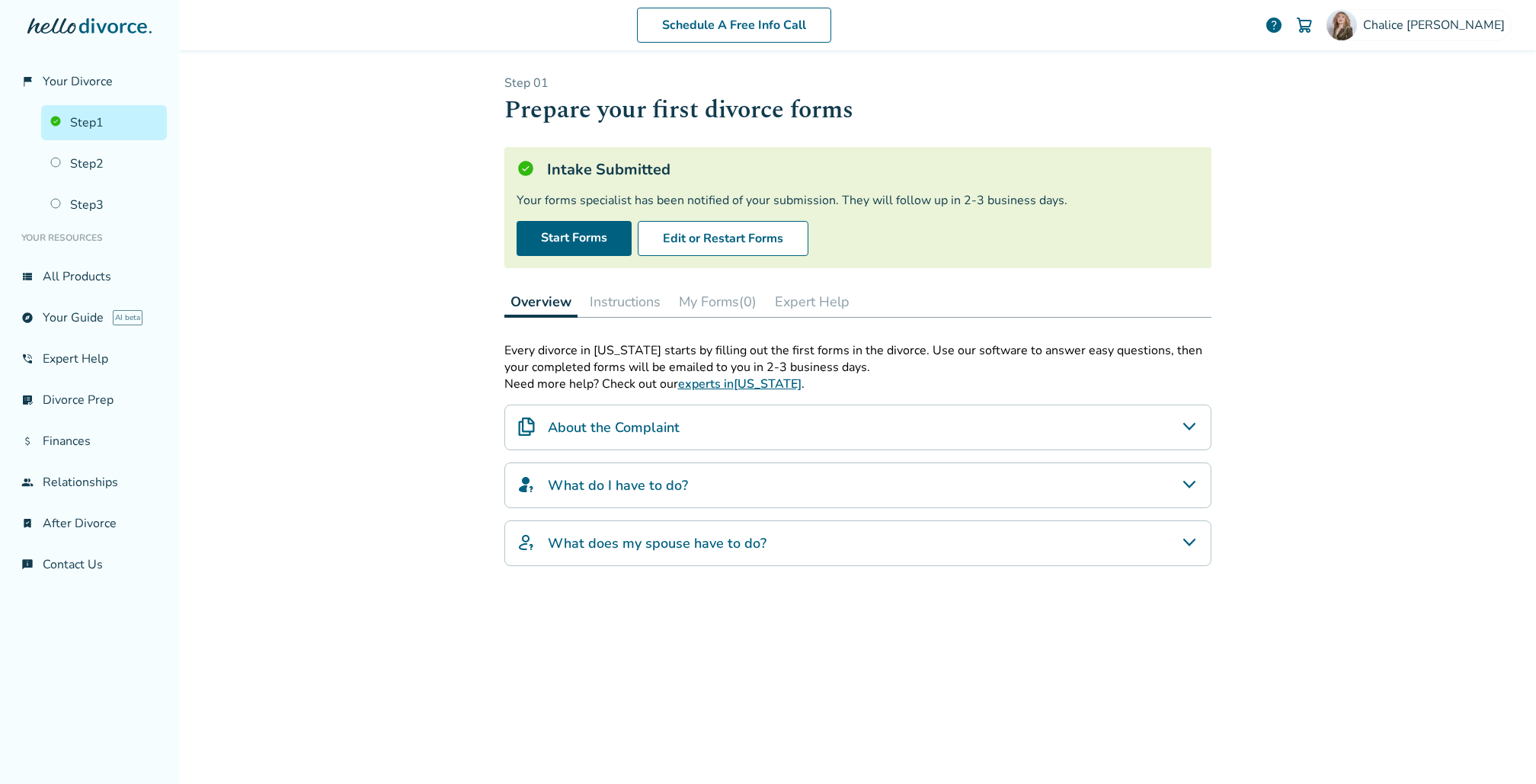
click at [98, 122] on link "Step 1" at bounding box center [104, 122] width 126 height 35
click at [91, 154] on link "Step 2" at bounding box center [104, 164] width 126 height 35
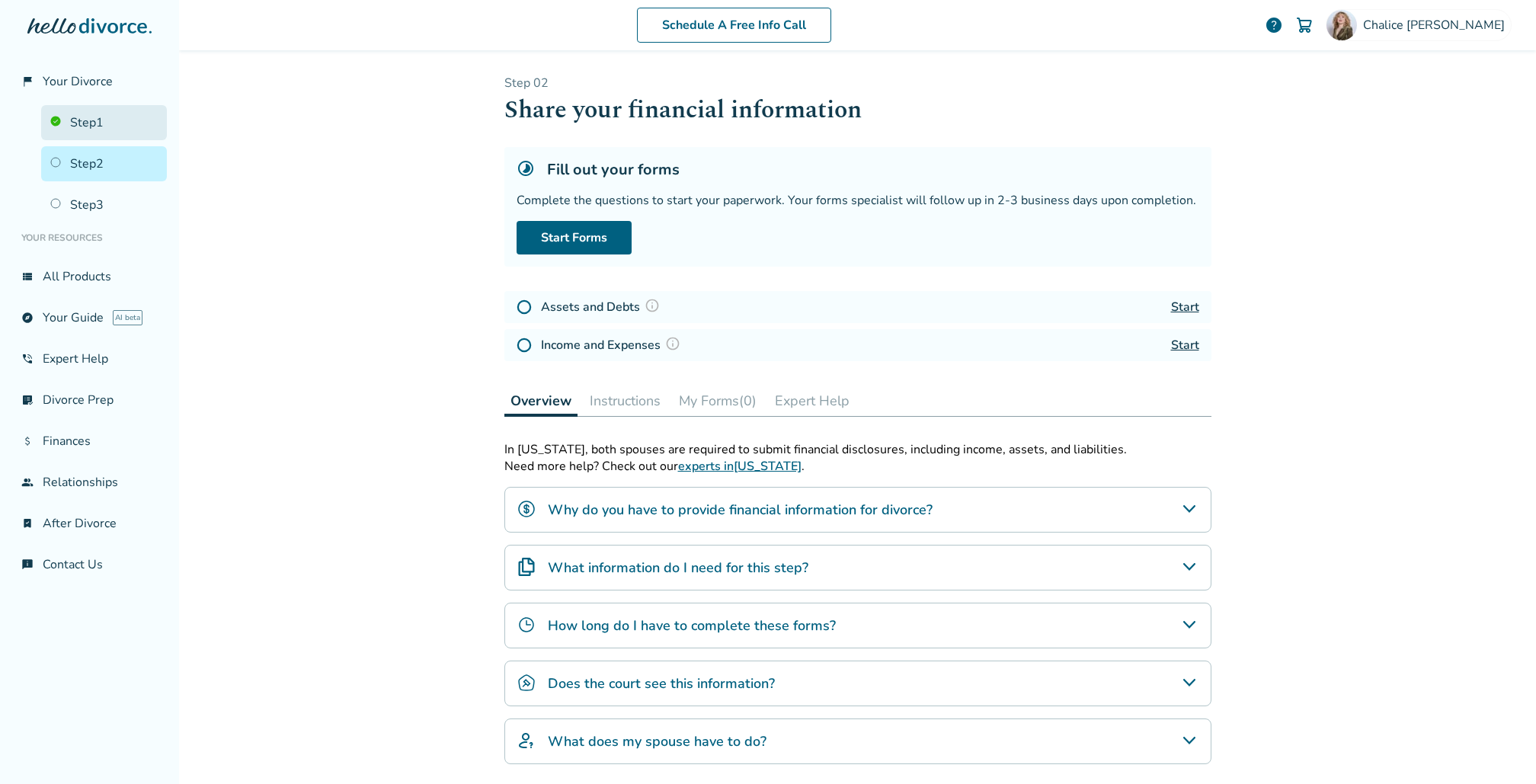
click at [91, 126] on link "Step 1" at bounding box center [104, 122] width 126 height 35
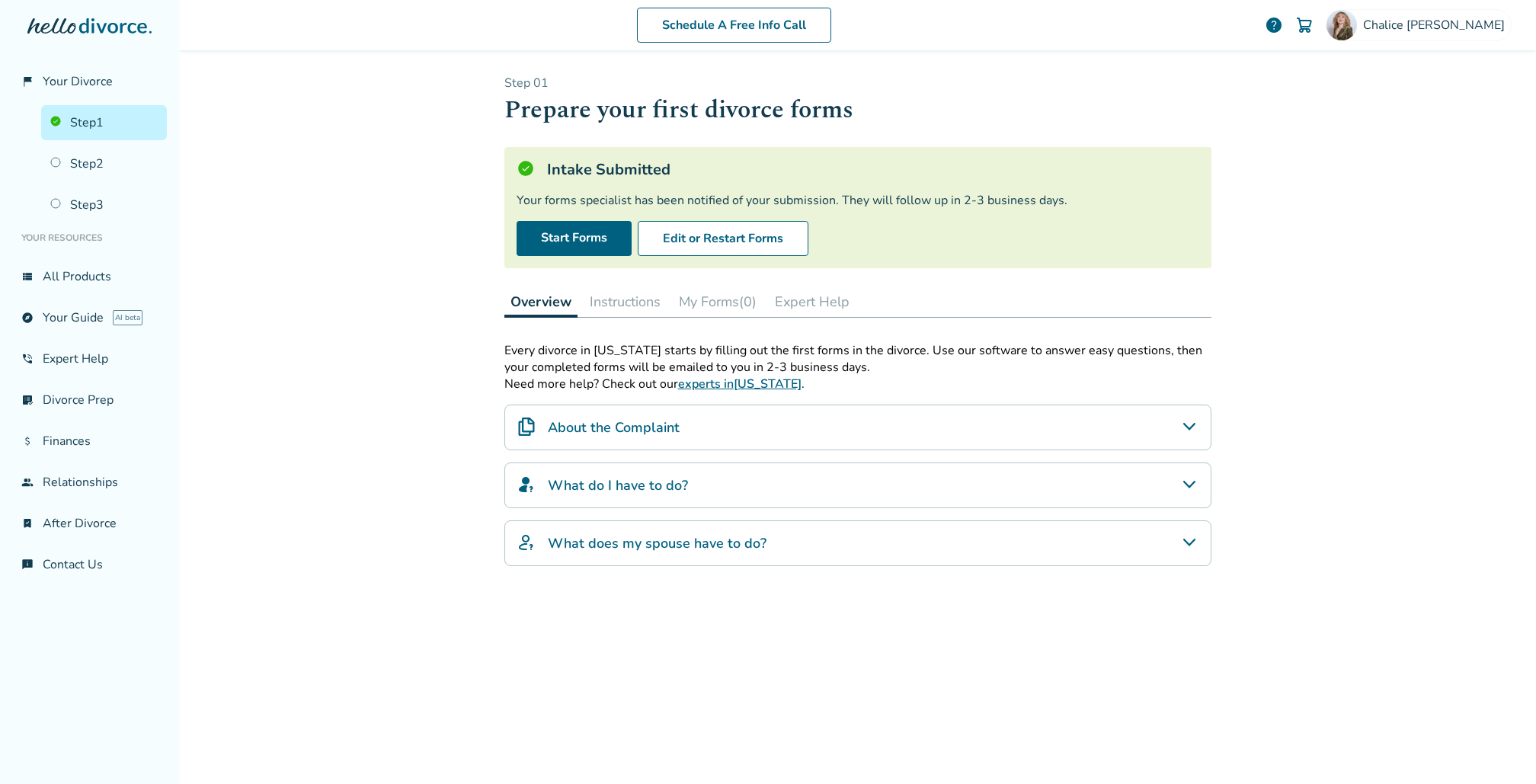
scroll to position [102, 0]
click at [71, 163] on link "Step 2" at bounding box center [104, 164] width 126 height 35
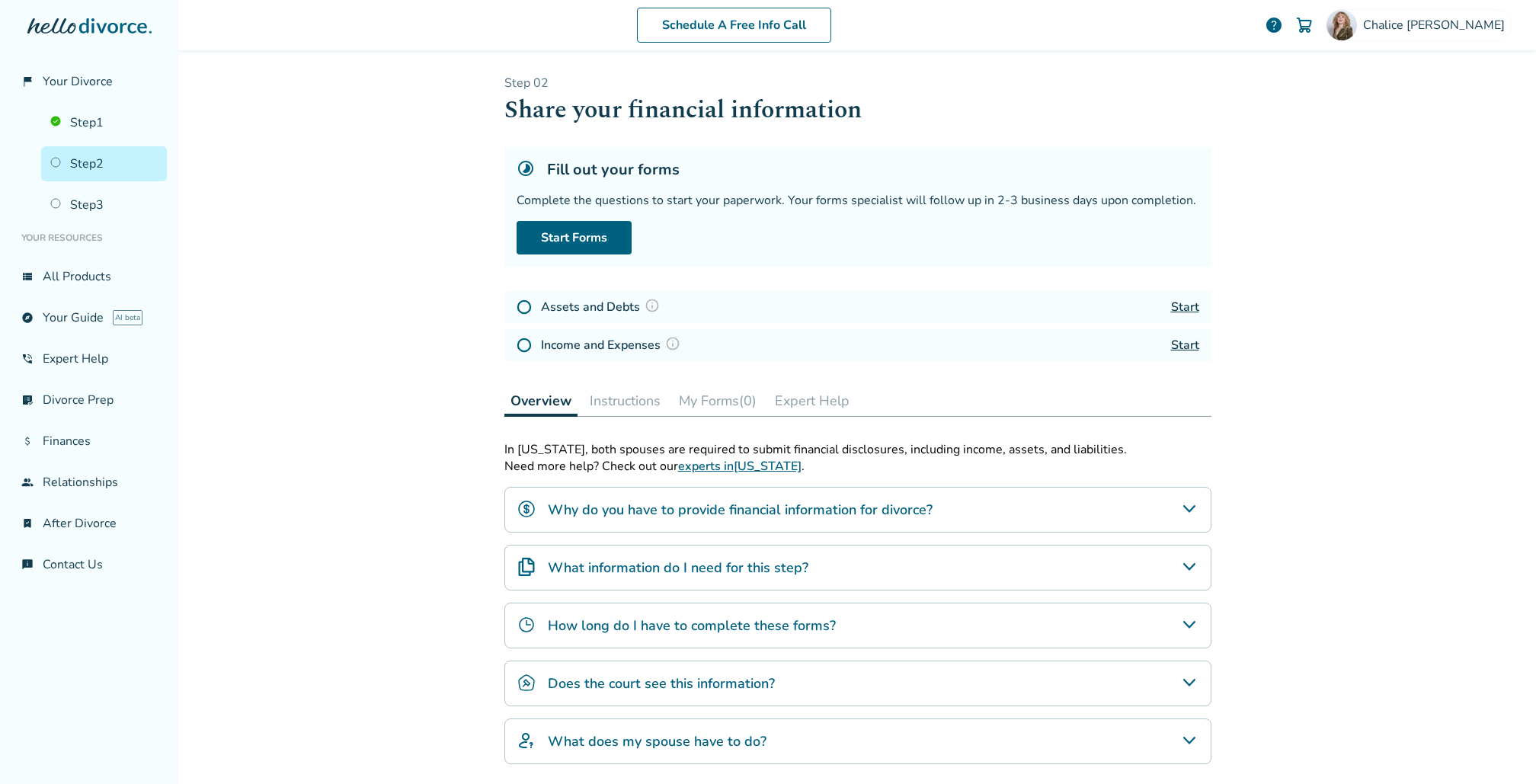
click at [94, 7] on div "flag_2 Your Divorce Step 1 Step 2 Step 3 Your Resources view_list All Products …" at bounding box center [90, 392] width 179 height 784
click at [94, 26] on icon at bounding box center [113, 26] width 68 height 16
click at [80, 108] on link "Step 1" at bounding box center [104, 122] width 126 height 35
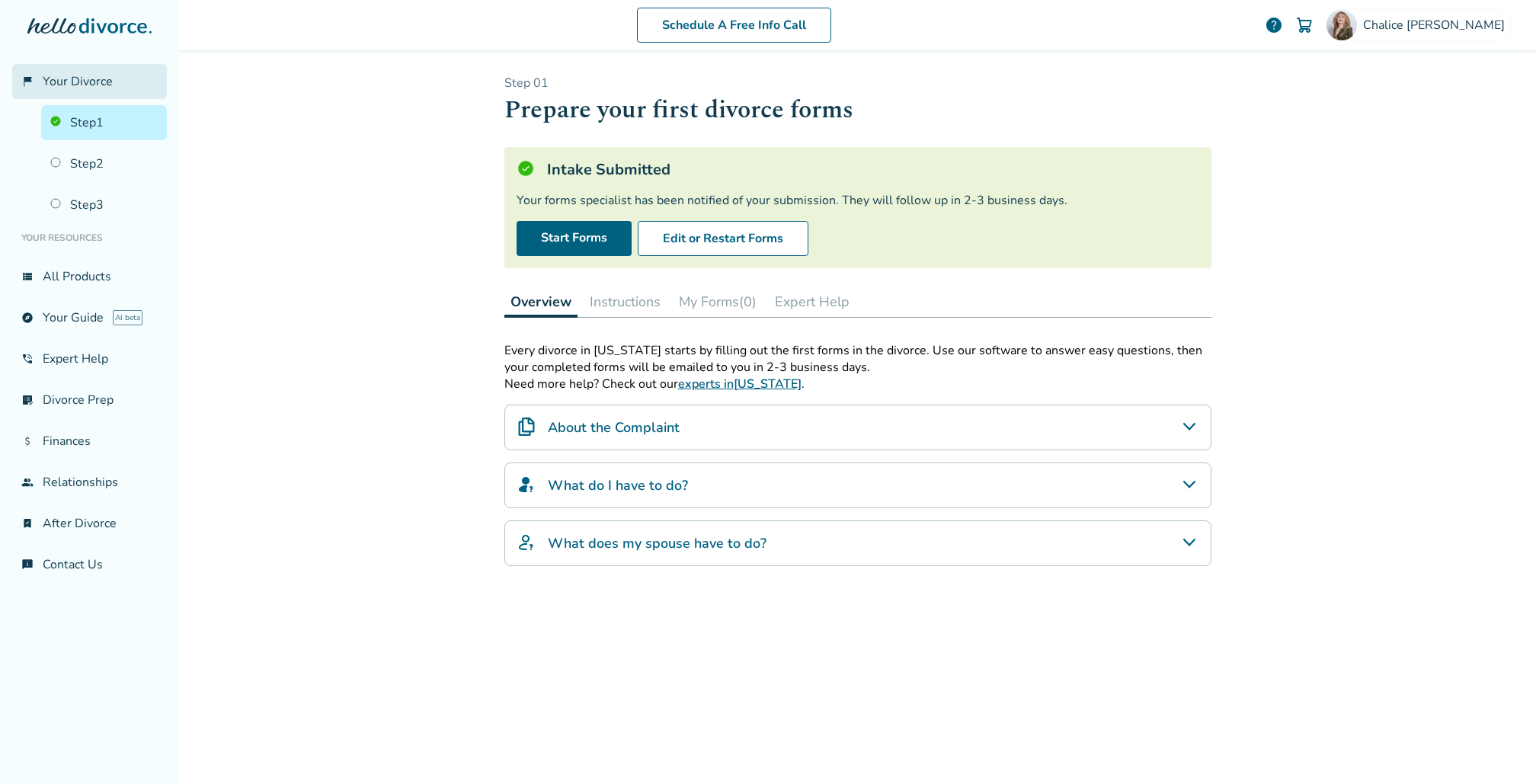
click at [80, 85] on span "Your Divorce" at bounding box center [78, 81] width 70 height 16
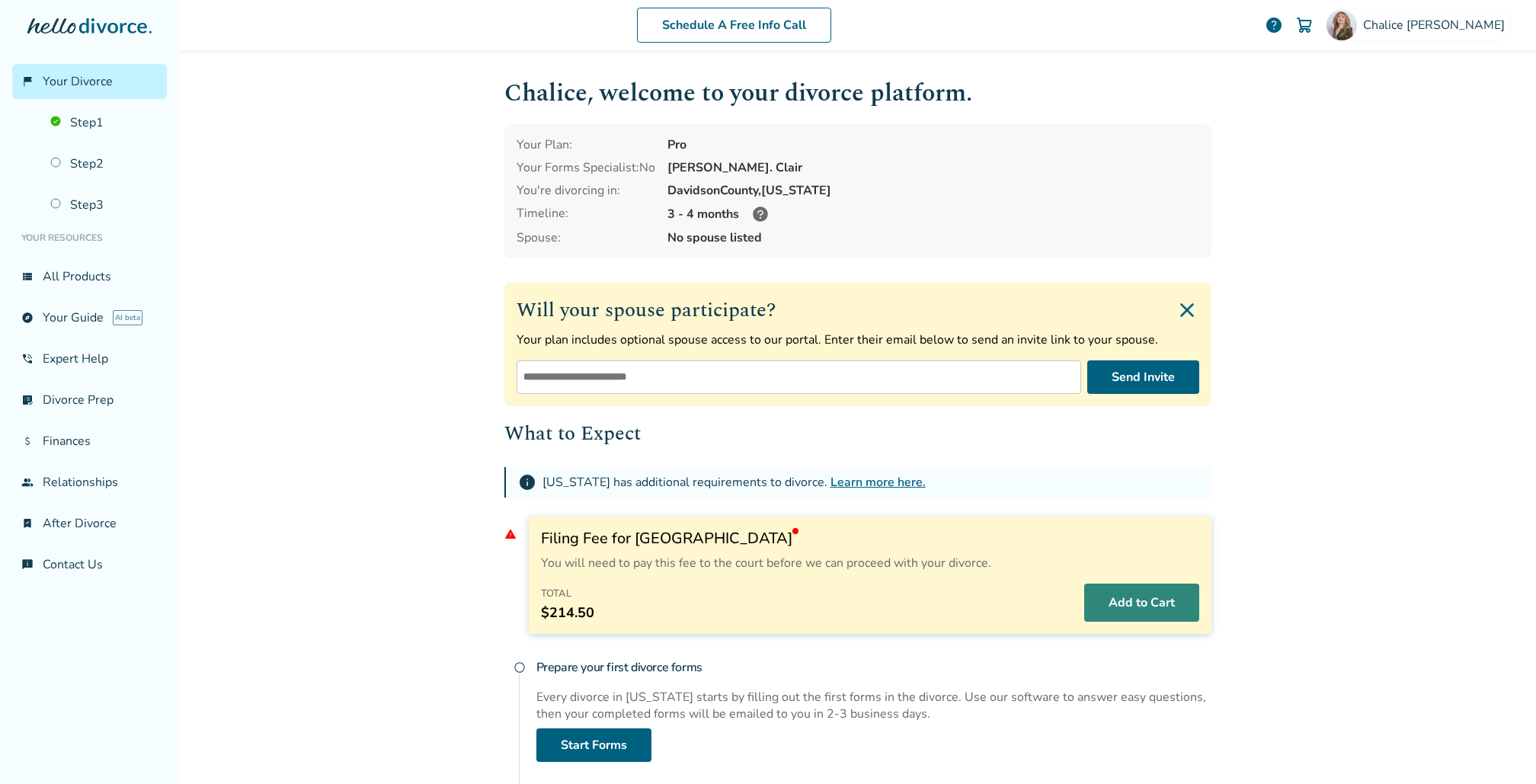
click at [1129, 595] on button "Add to Cart" at bounding box center [1142, 602] width 115 height 38
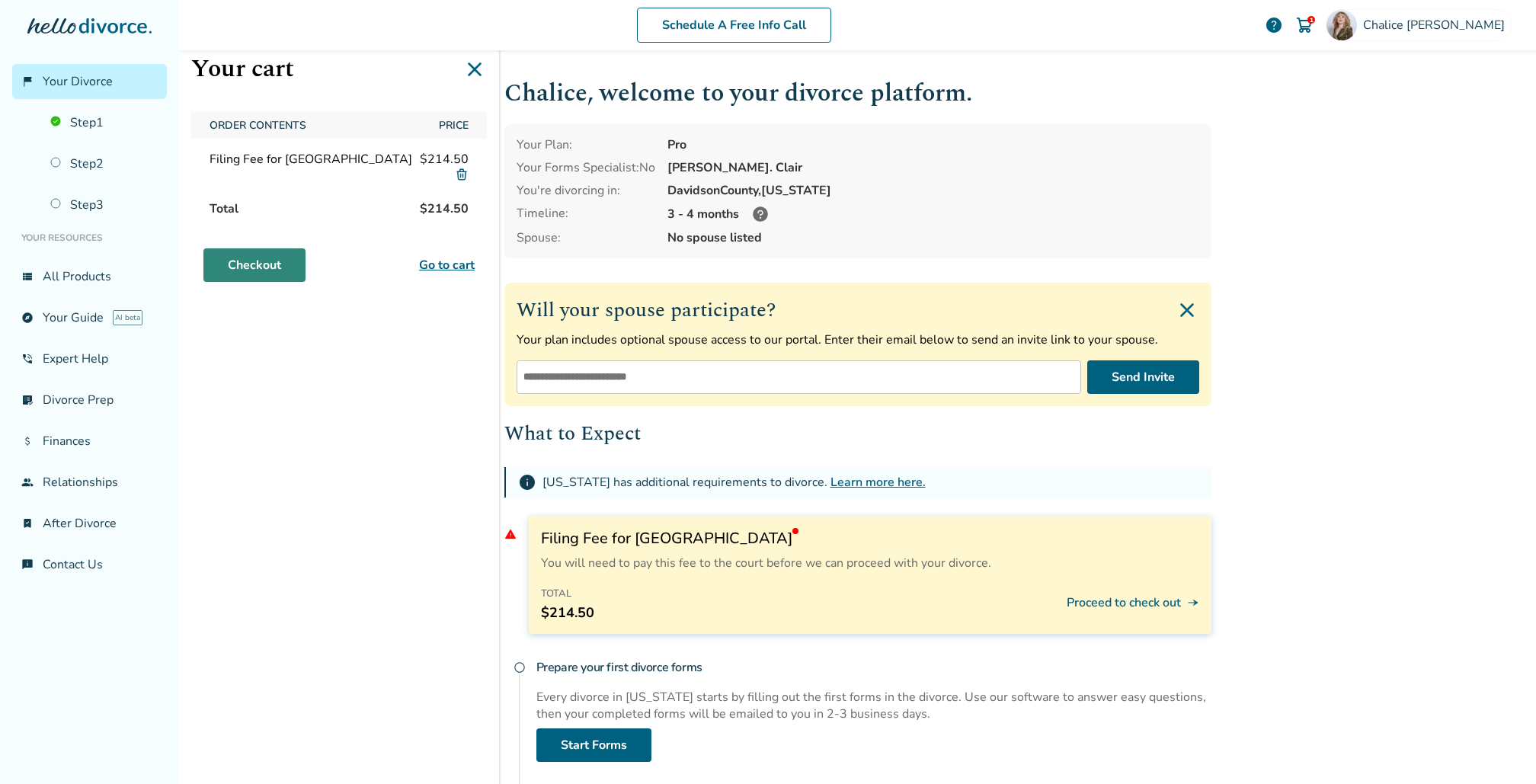
click at [246, 255] on link "Checkout" at bounding box center [255, 265] width 102 height 34
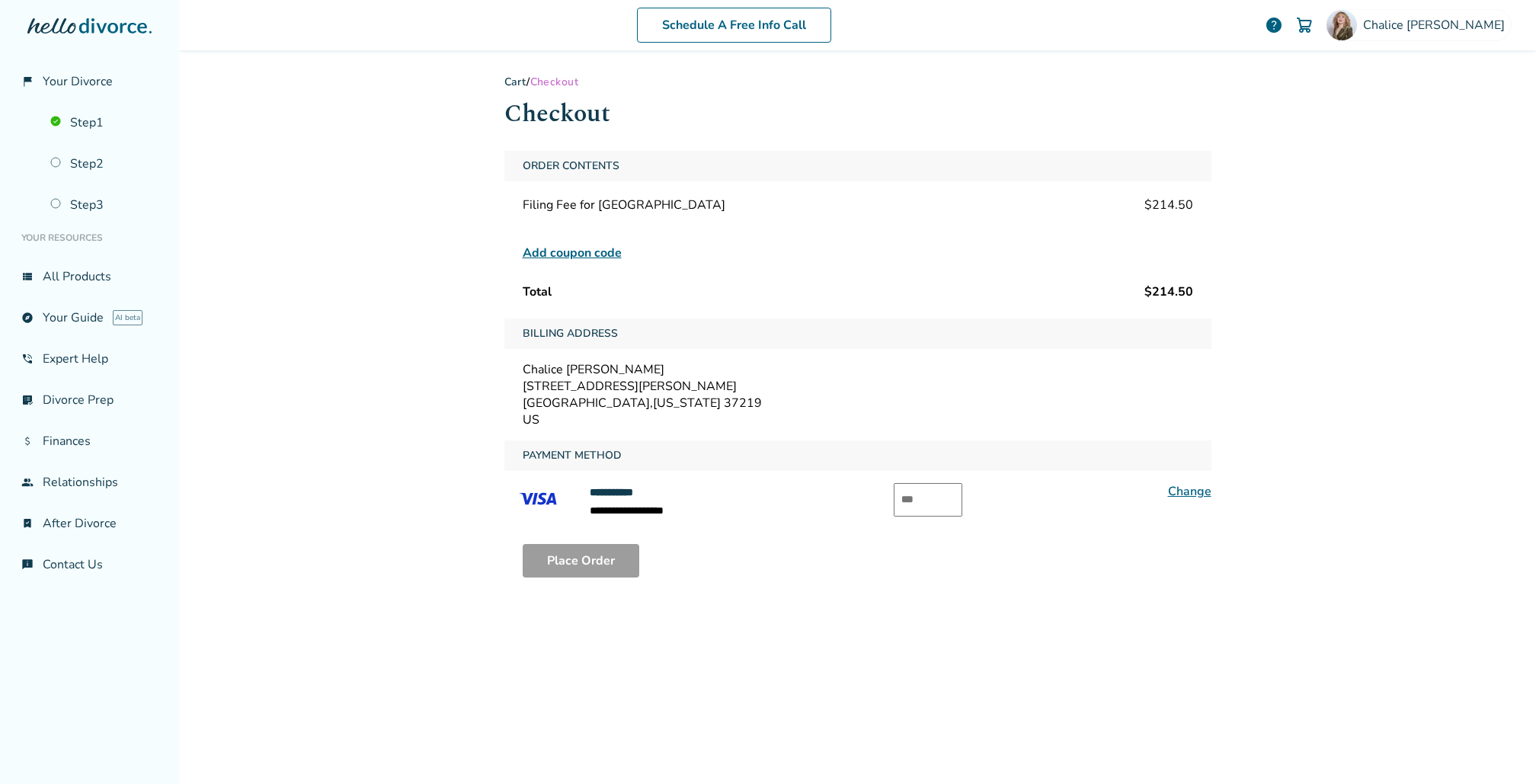
click at [956, 503] on input "text" at bounding box center [928, 499] width 69 height 34
click at [948, 500] on input "text" at bounding box center [928, 499] width 69 height 34
type input "***"
click at [1092, 368] on div "[PERSON_NAME]" at bounding box center [858, 369] width 670 height 16
click at [1472, 30] on span "[PERSON_NAME]" at bounding box center [1437, 25] width 148 height 16
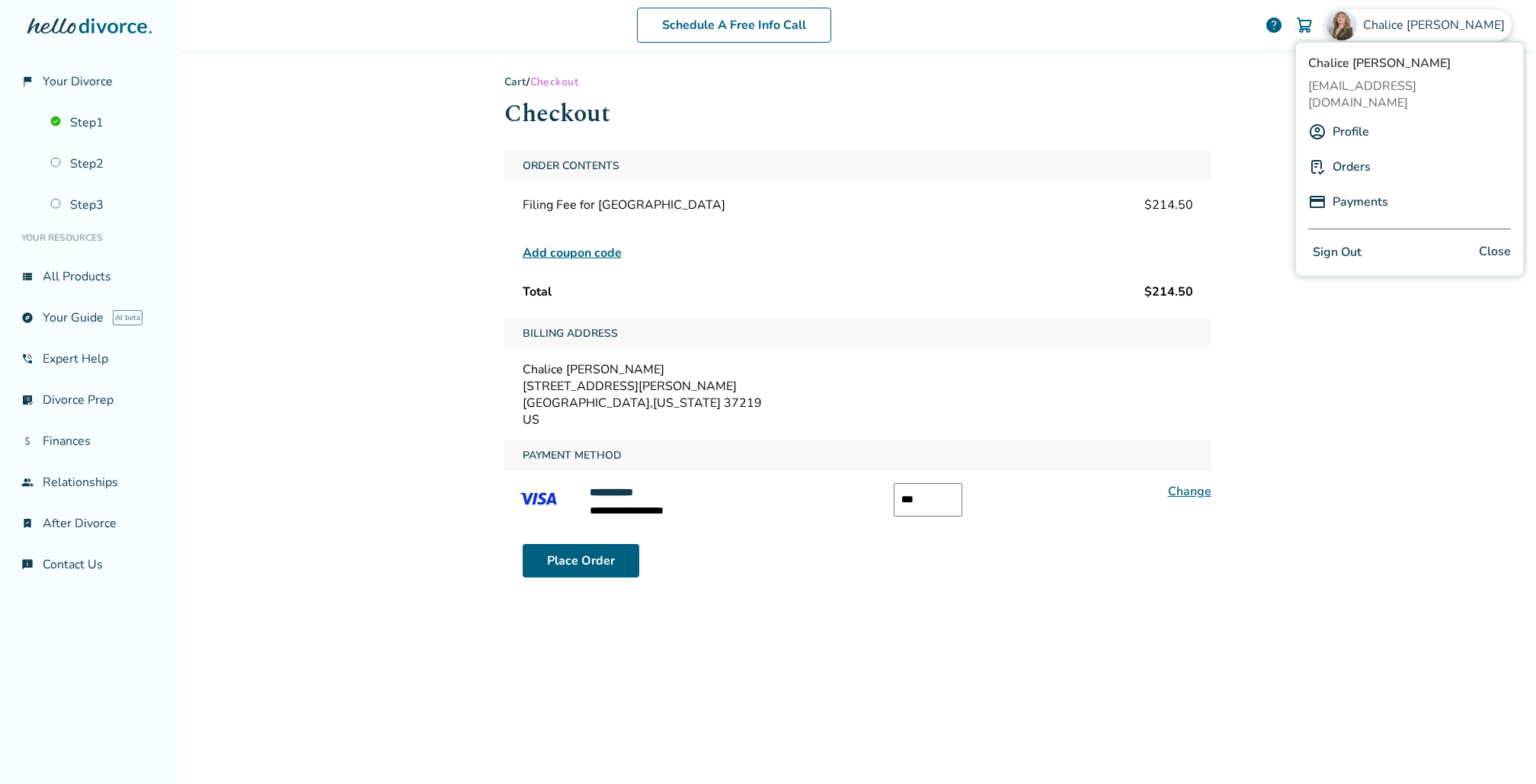
click at [1362, 117] on link "Profile" at bounding box center [1351, 132] width 37 height 29
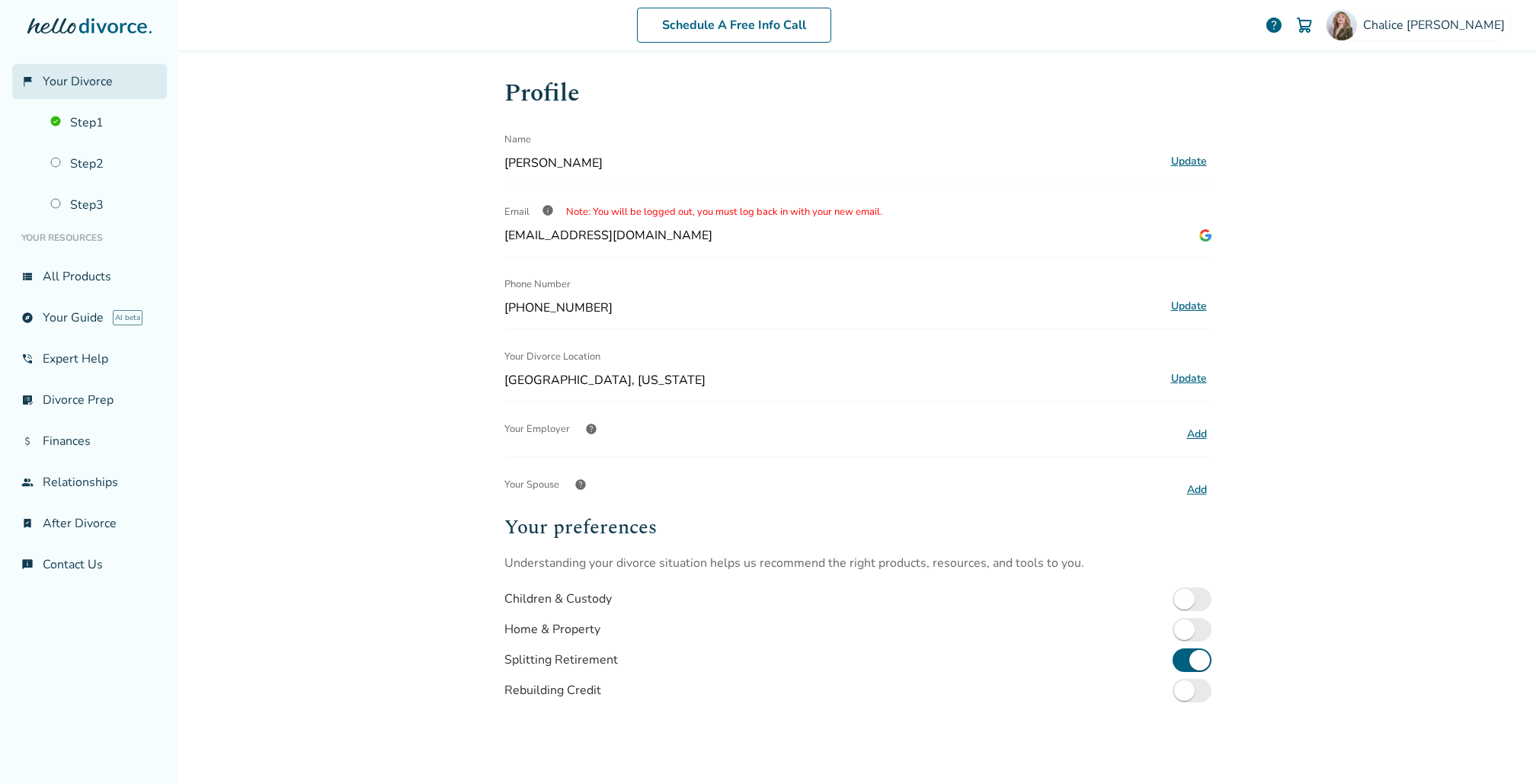
click at [95, 73] on span "Your Divorce" at bounding box center [78, 81] width 70 height 16
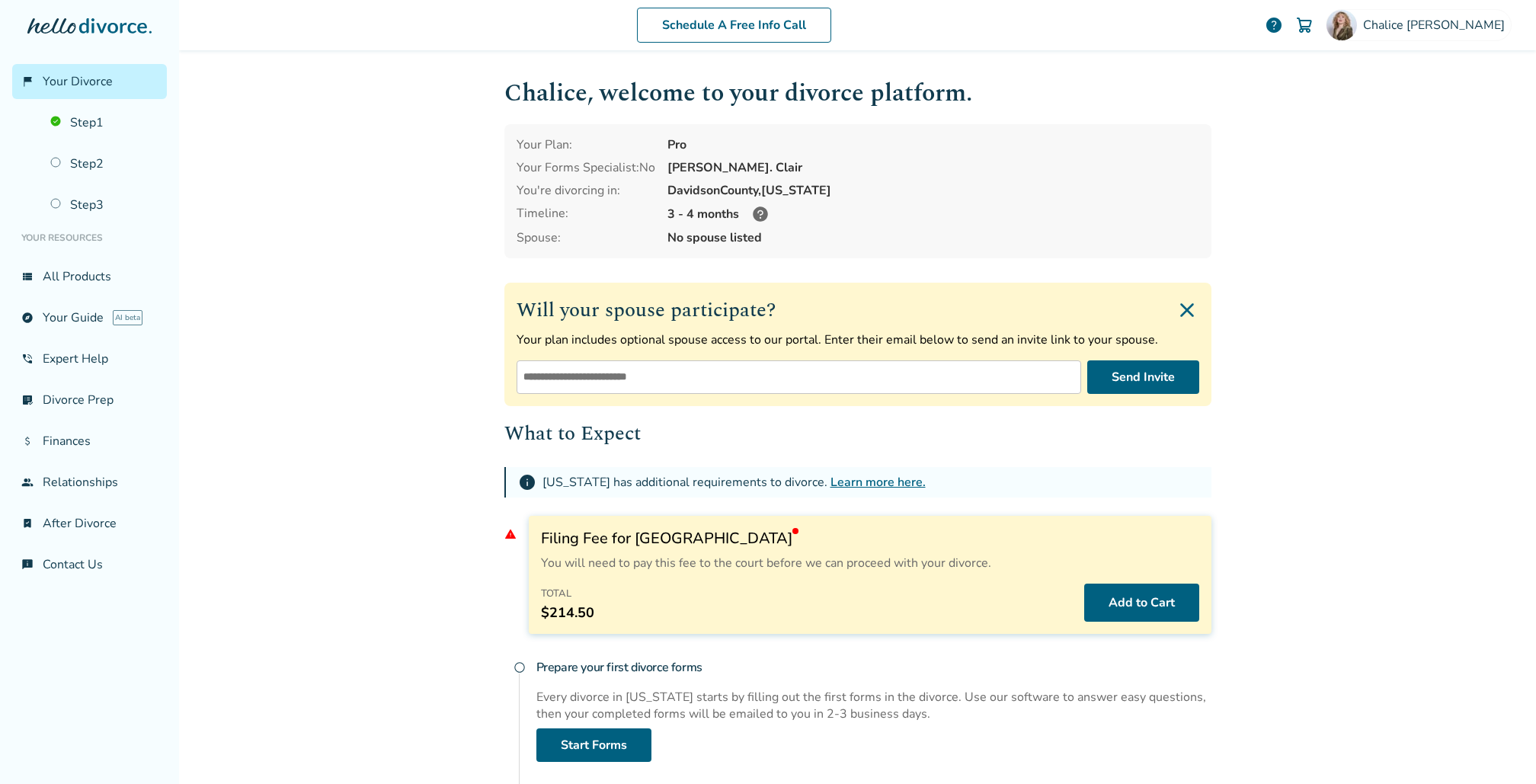
click at [1314, 16] on img at bounding box center [1305, 26] width 18 height 18
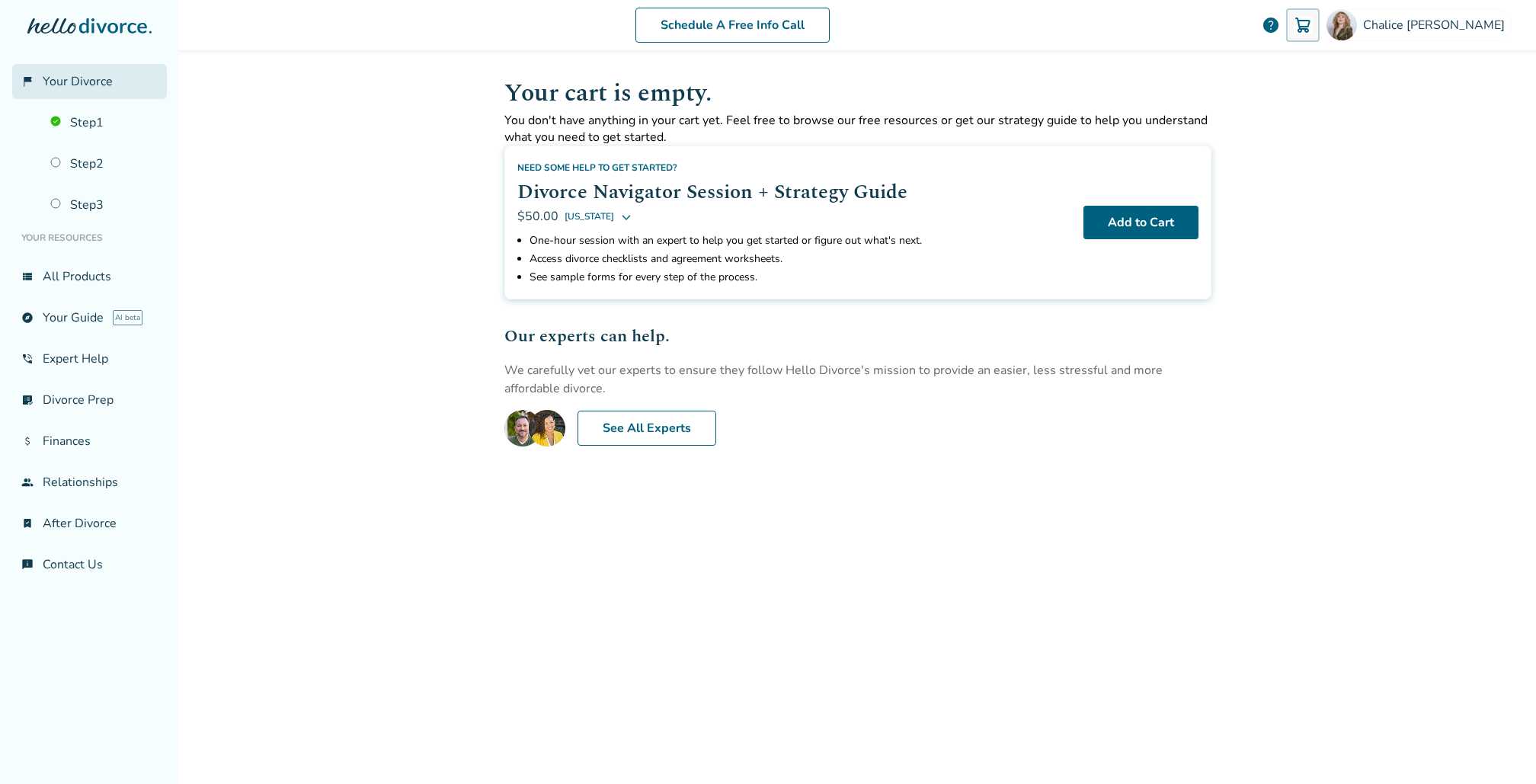
click at [70, 89] on span "Your Divorce" at bounding box center [78, 81] width 70 height 16
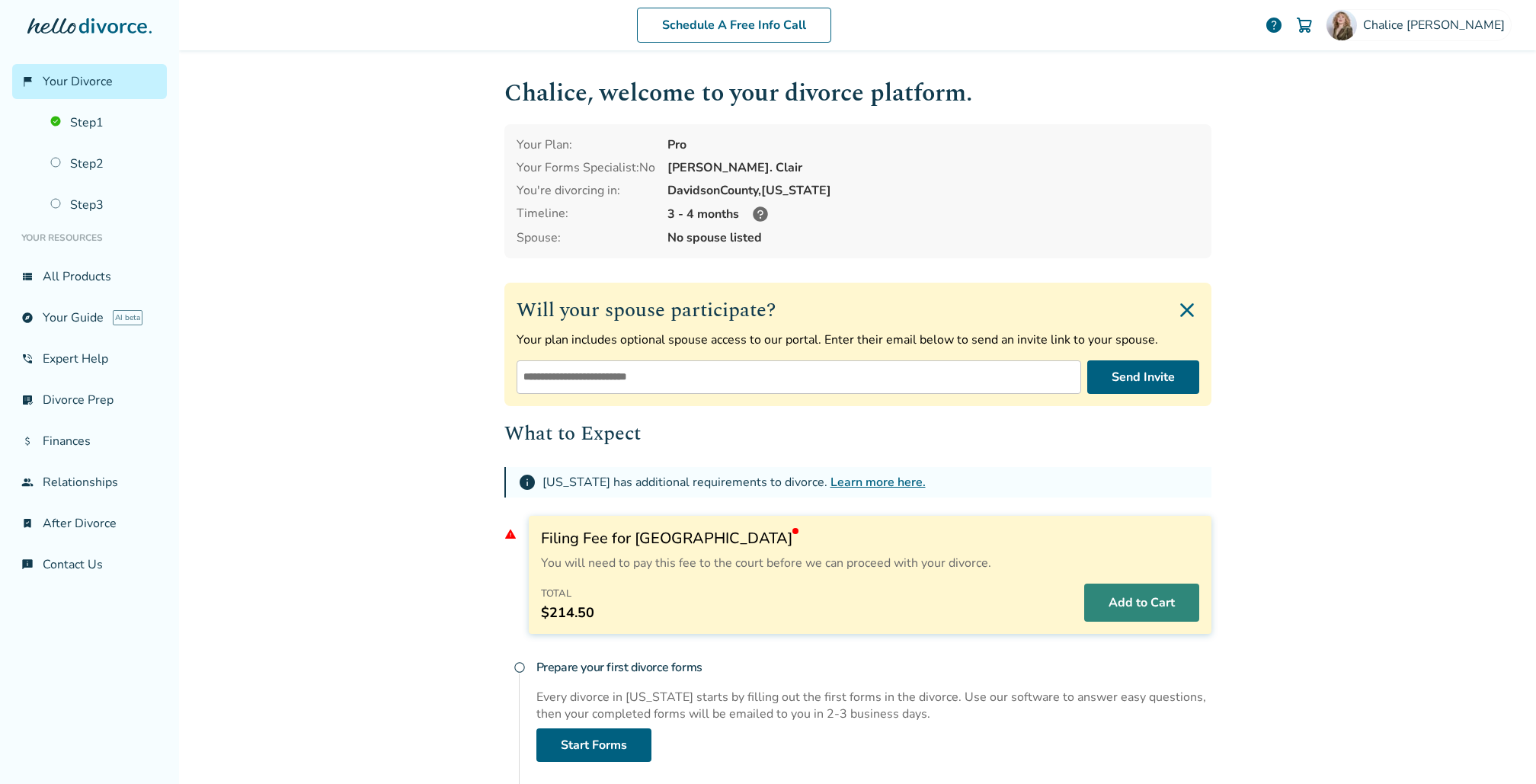
click at [1124, 601] on button "Add to Cart" at bounding box center [1142, 602] width 115 height 38
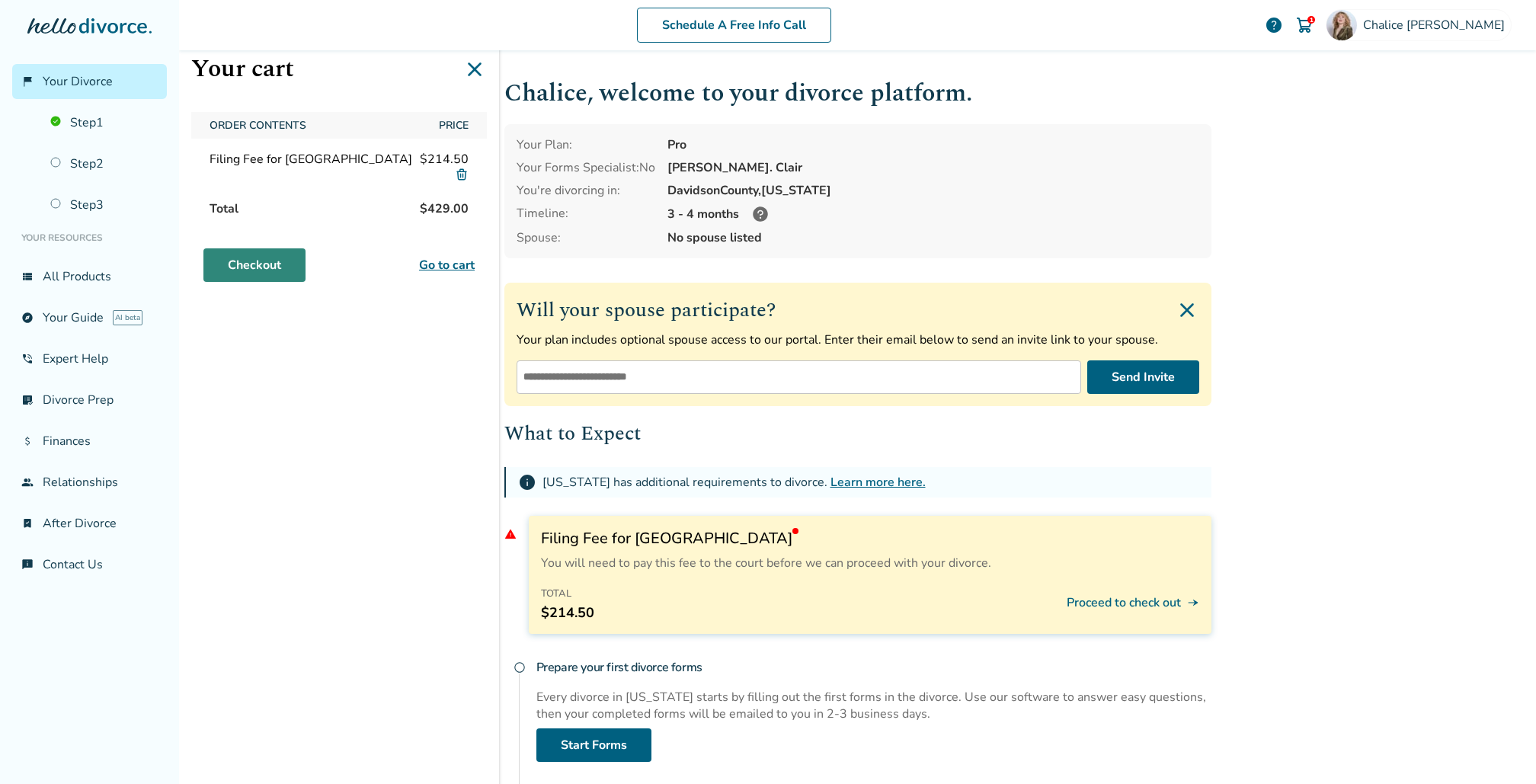
click at [239, 261] on link "Checkout" at bounding box center [255, 265] width 102 height 34
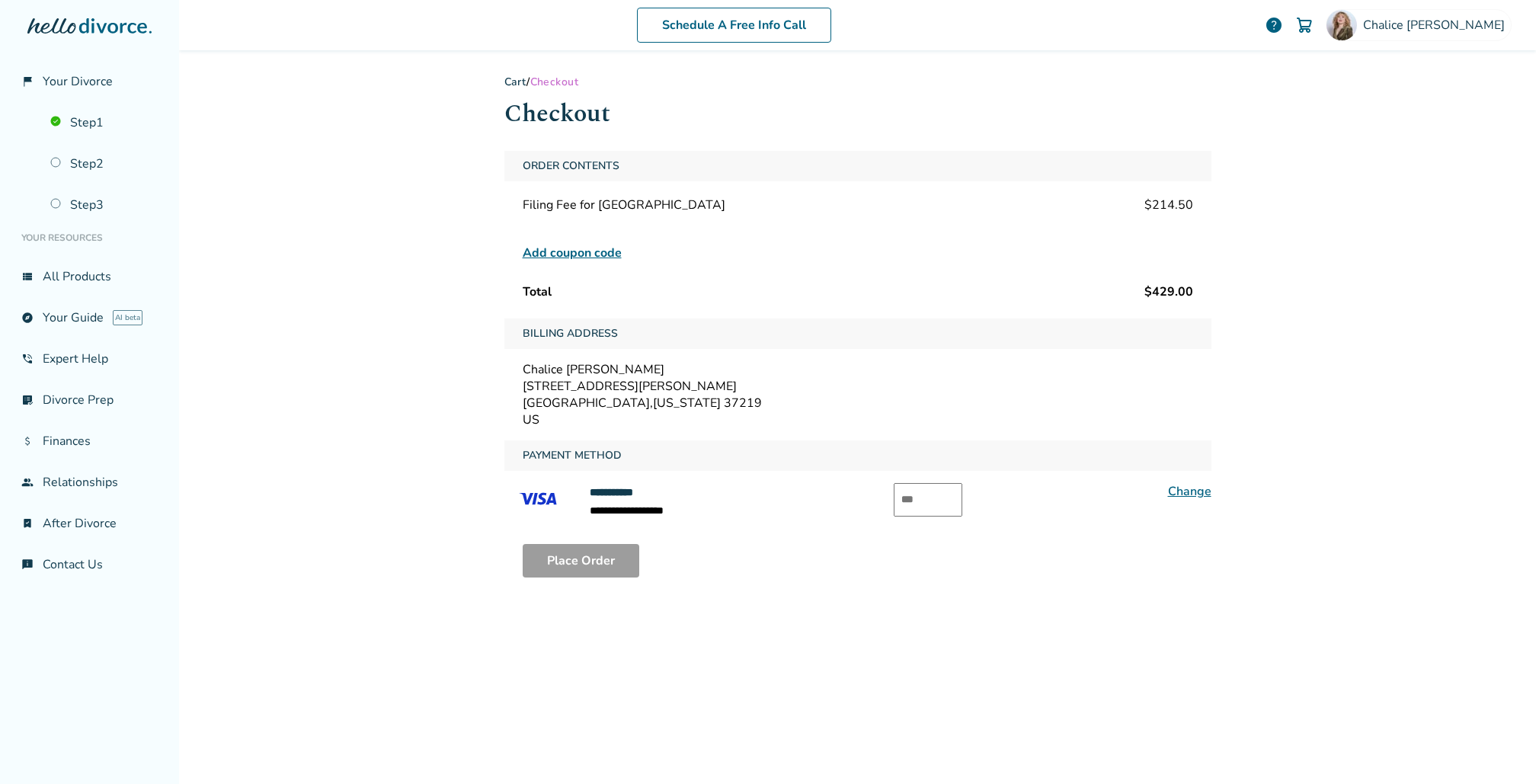
click at [516, 85] on link "Cart" at bounding box center [516, 82] width 23 height 15
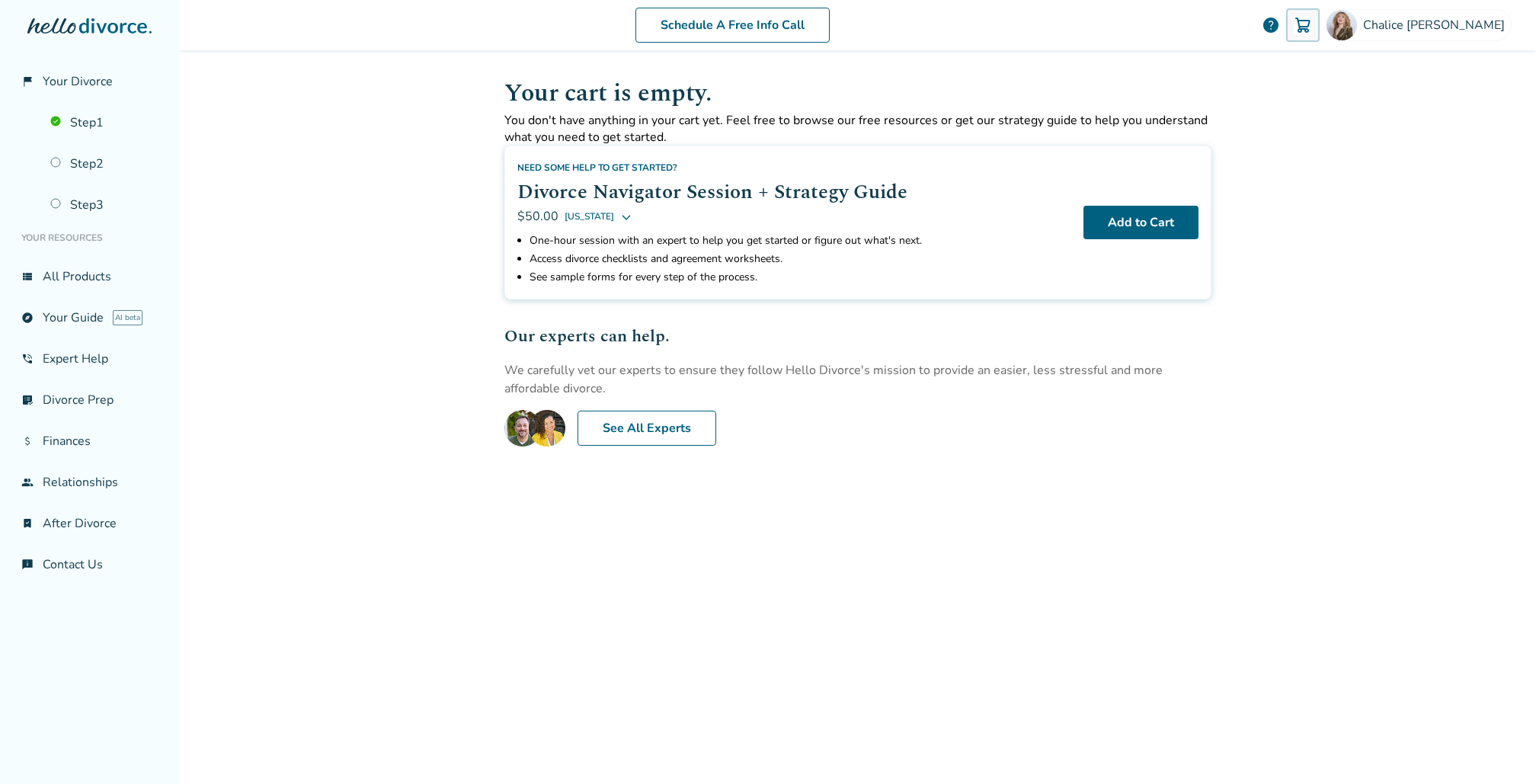
click at [1312, 26] on img at bounding box center [1303, 26] width 18 height 18
click at [1312, 21] on img at bounding box center [1303, 26] width 18 height 18
click at [97, 79] on span "Your Divorce" at bounding box center [78, 81] width 70 height 16
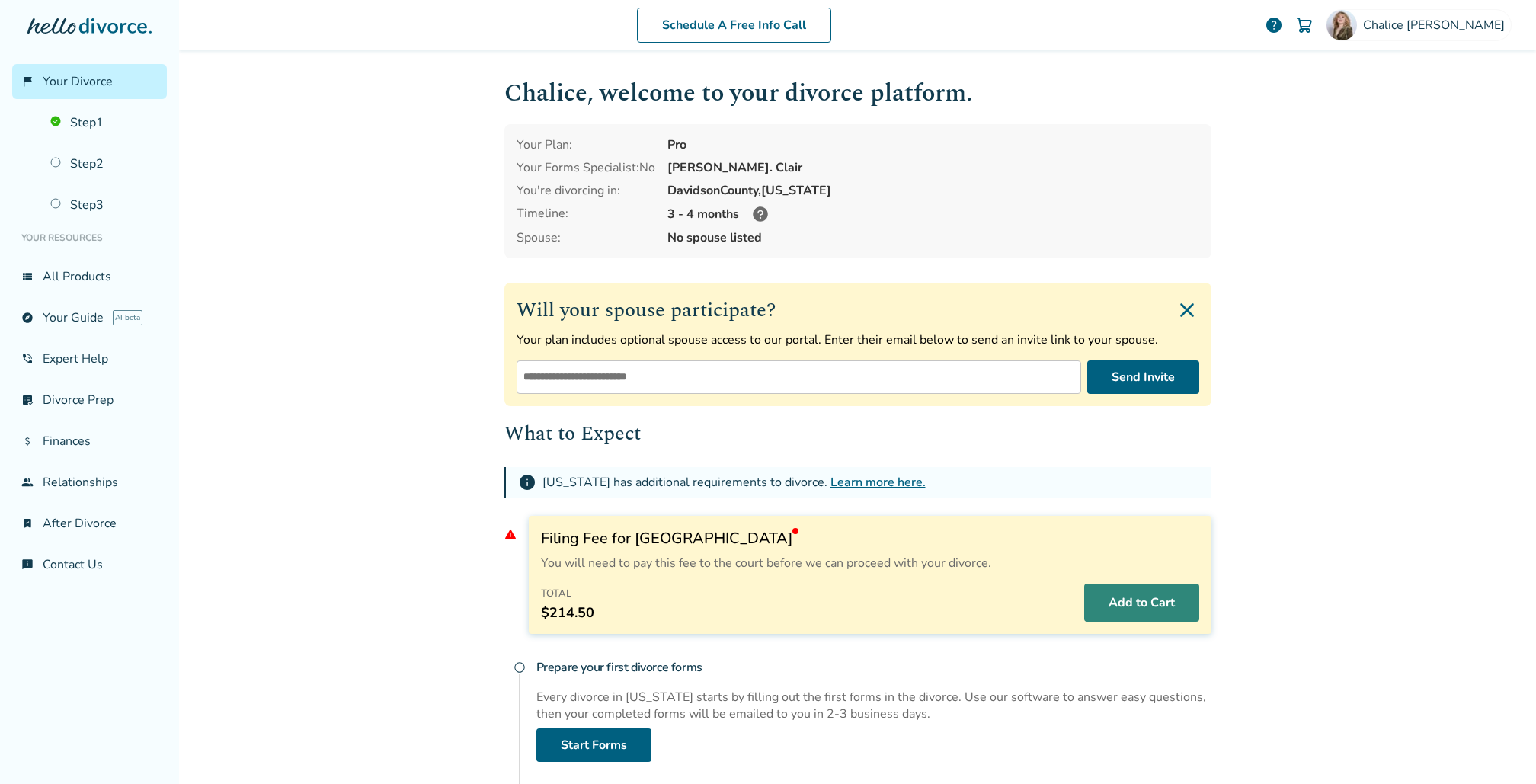
click at [1126, 590] on button "Add to Cart" at bounding box center [1142, 602] width 115 height 38
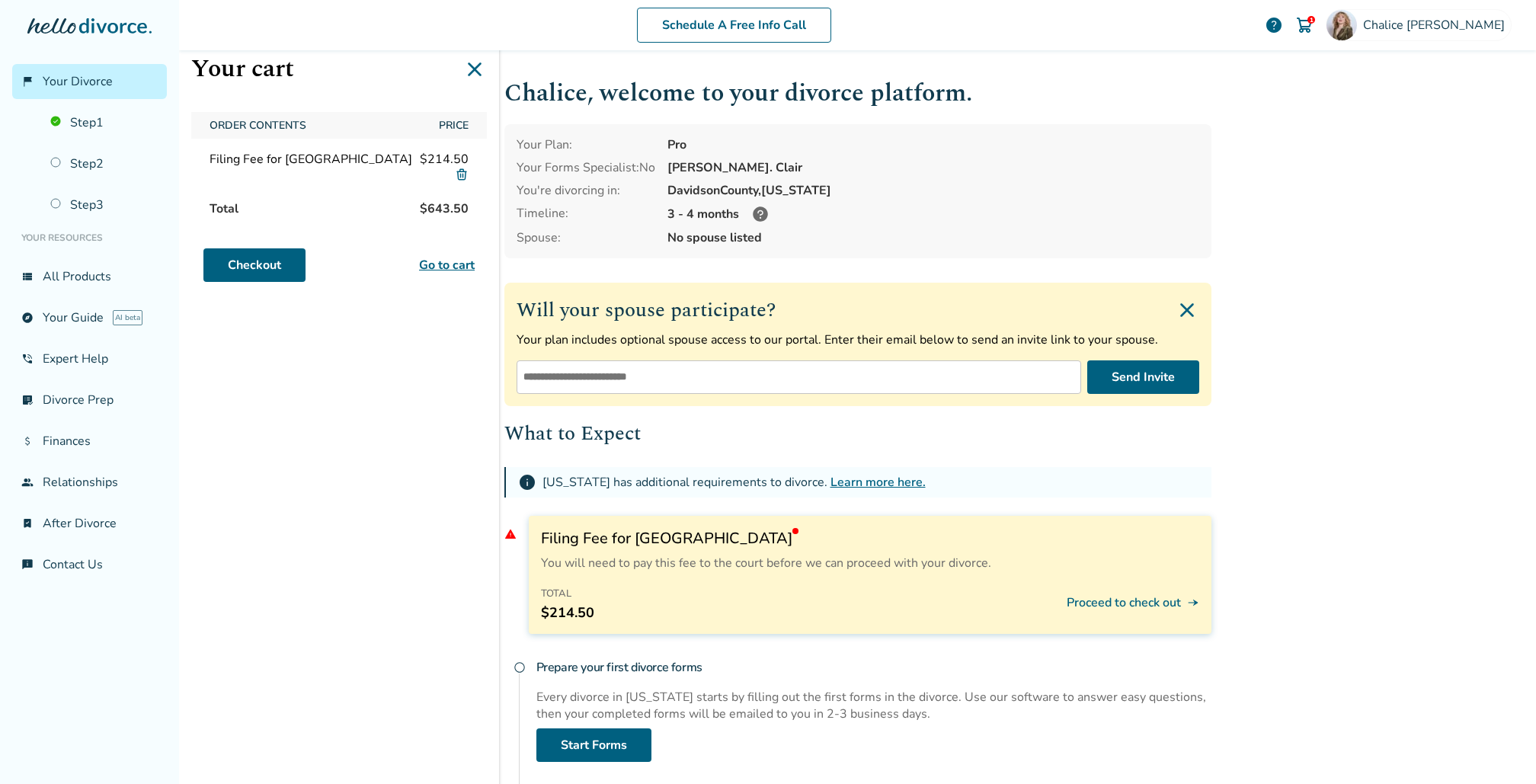
click at [465, 171] on img at bounding box center [462, 174] width 14 height 14
click at [461, 172] on img at bounding box center [462, 174] width 14 height 14
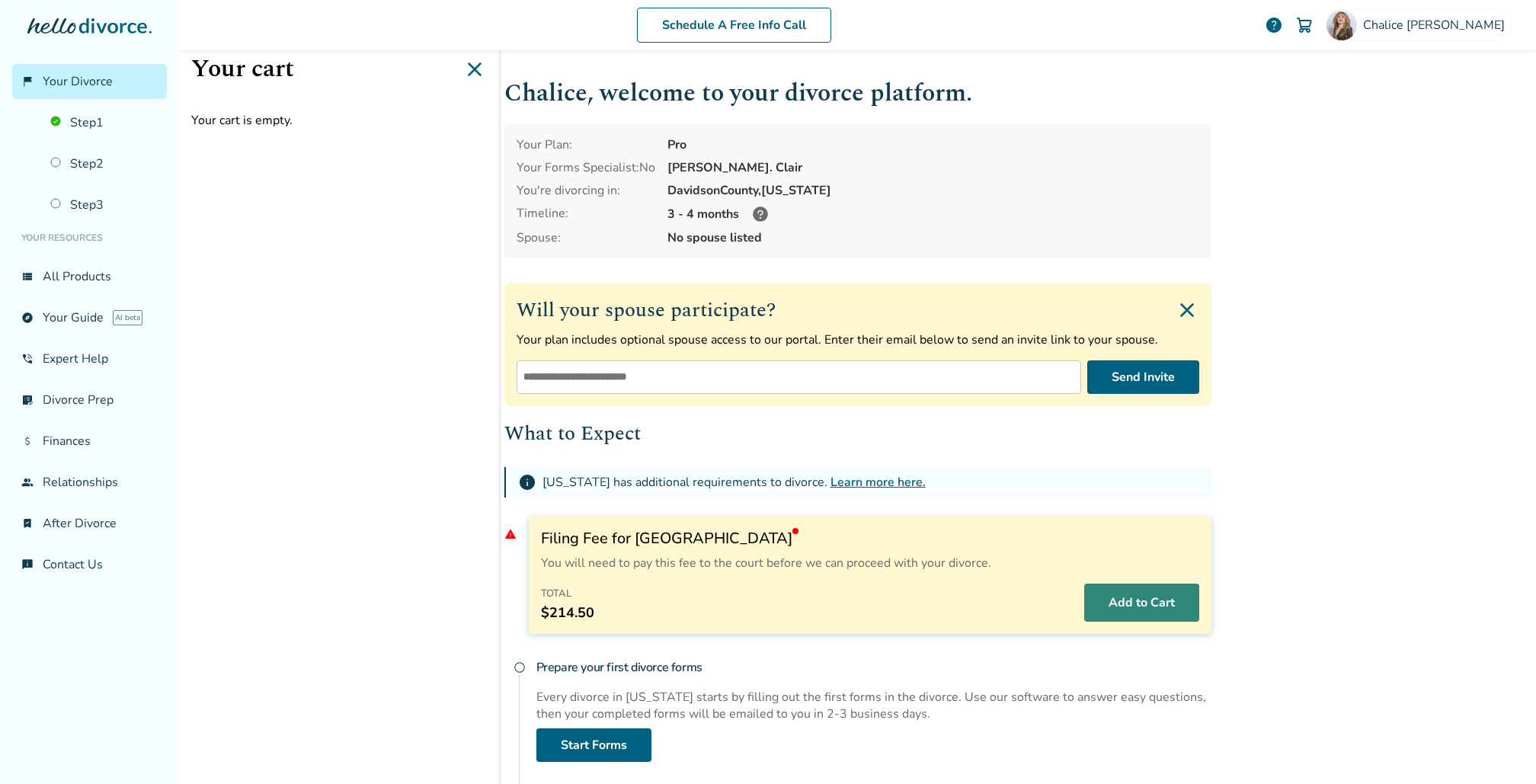
click at [1159, 601] on button "Add to Cart" at bounding box center [1142, 602] width 115 height 38
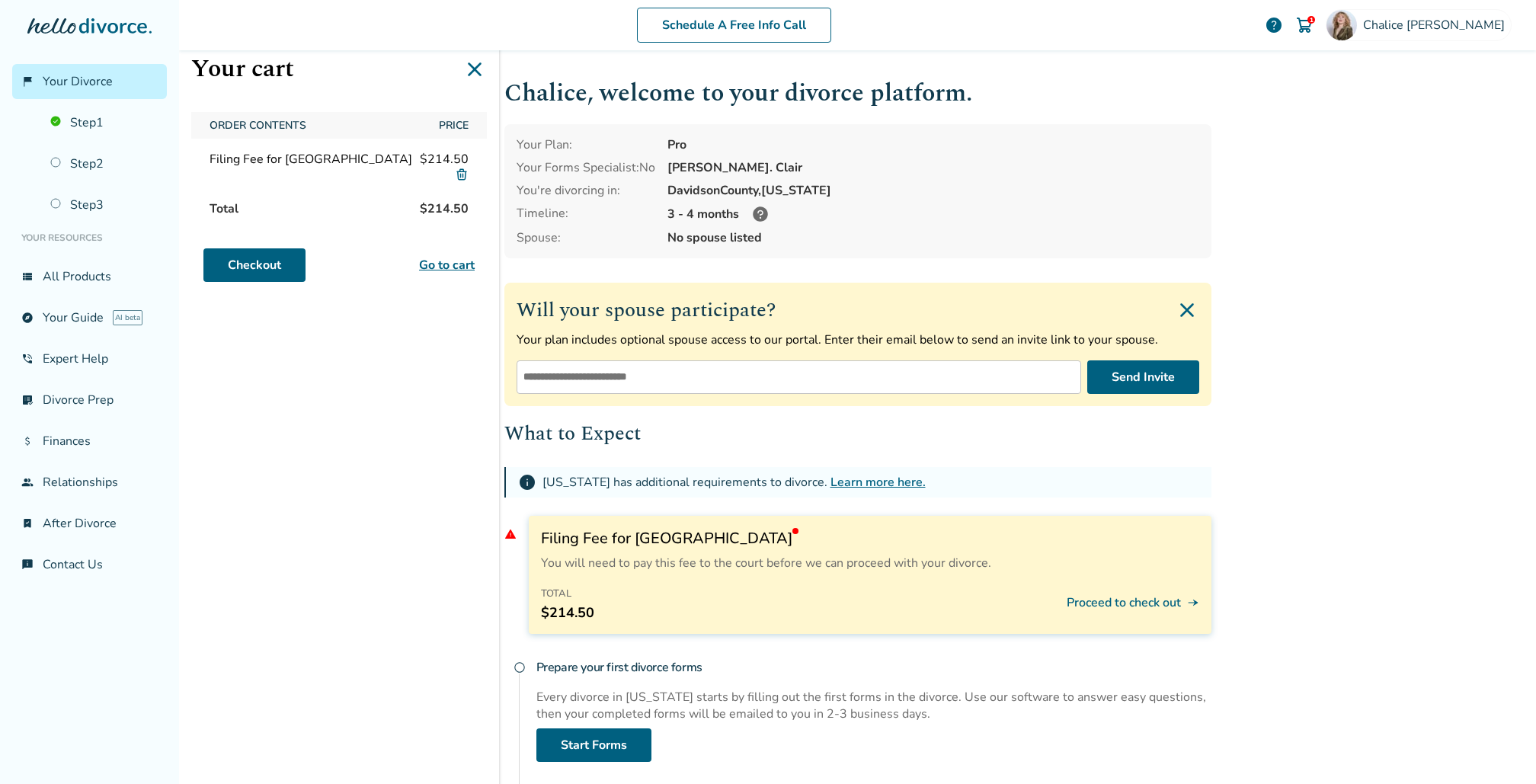
click at [445, 260] on link "Go to cart" at bounding box center [446, 265] width 56 height 18
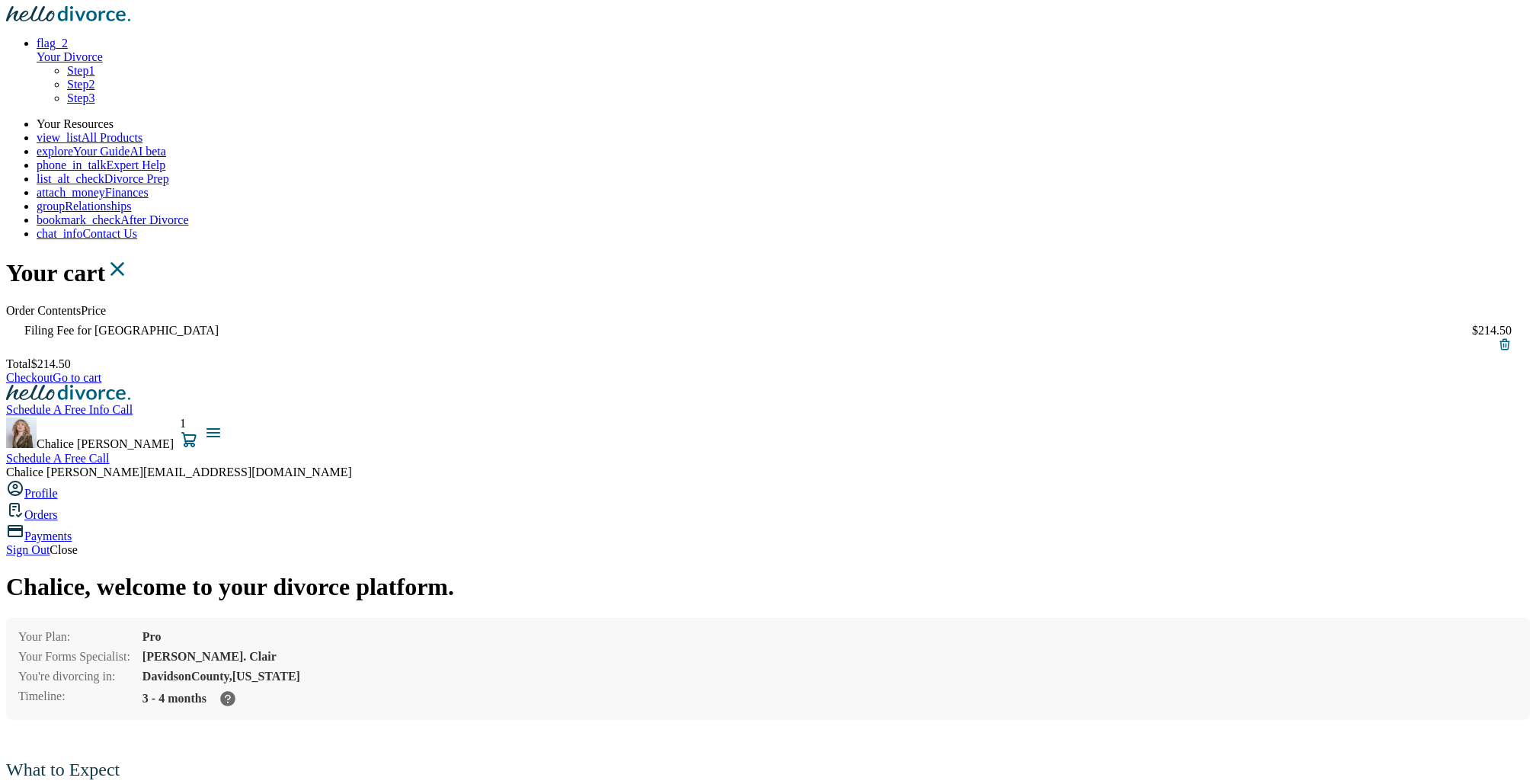
click at [53, 371] on link "Checkout" at bounding box center [29, 377] width 47 height 13
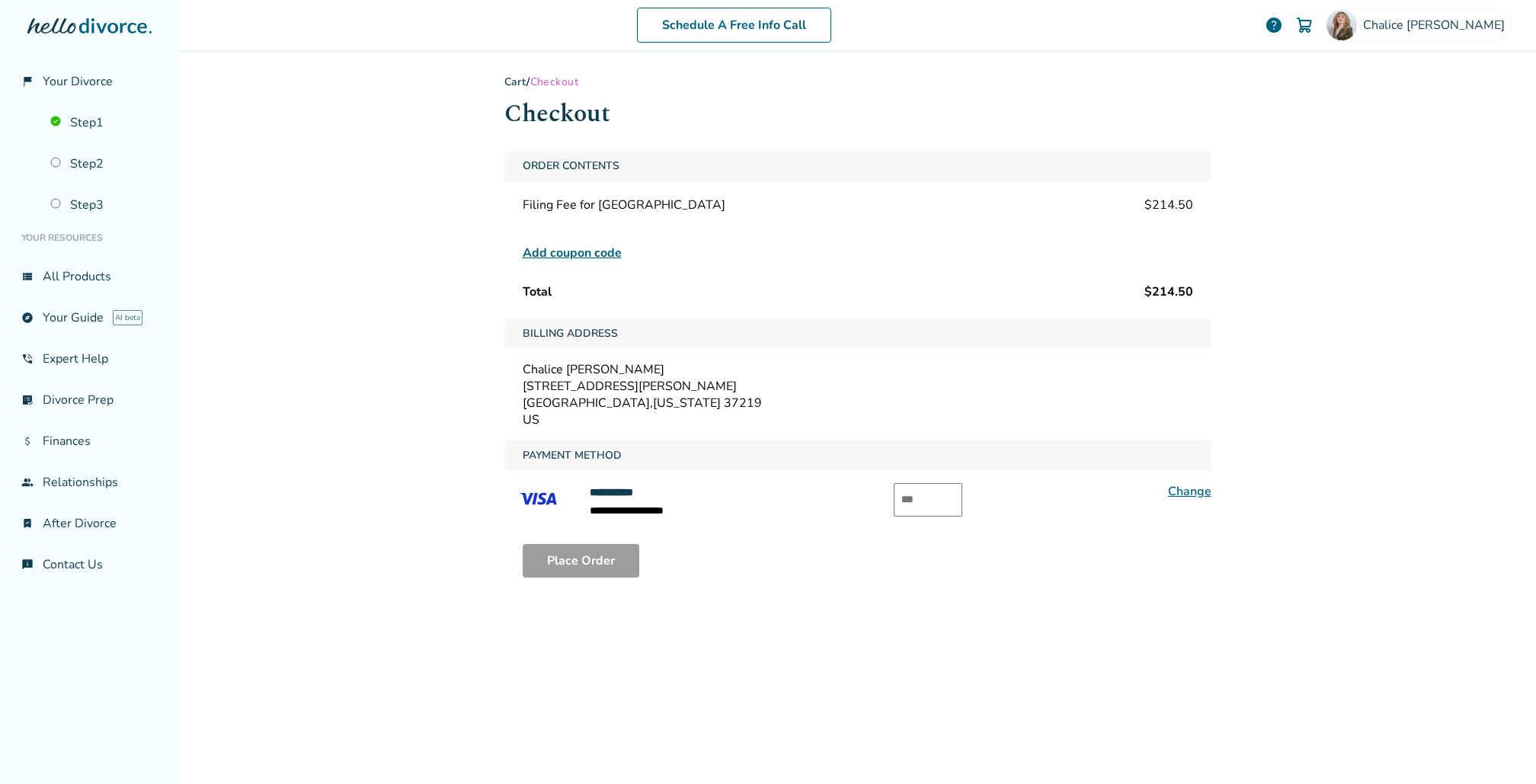
click at [1197, 490] on link "Change" at bounding box center [1190, 491] width 44 height 16
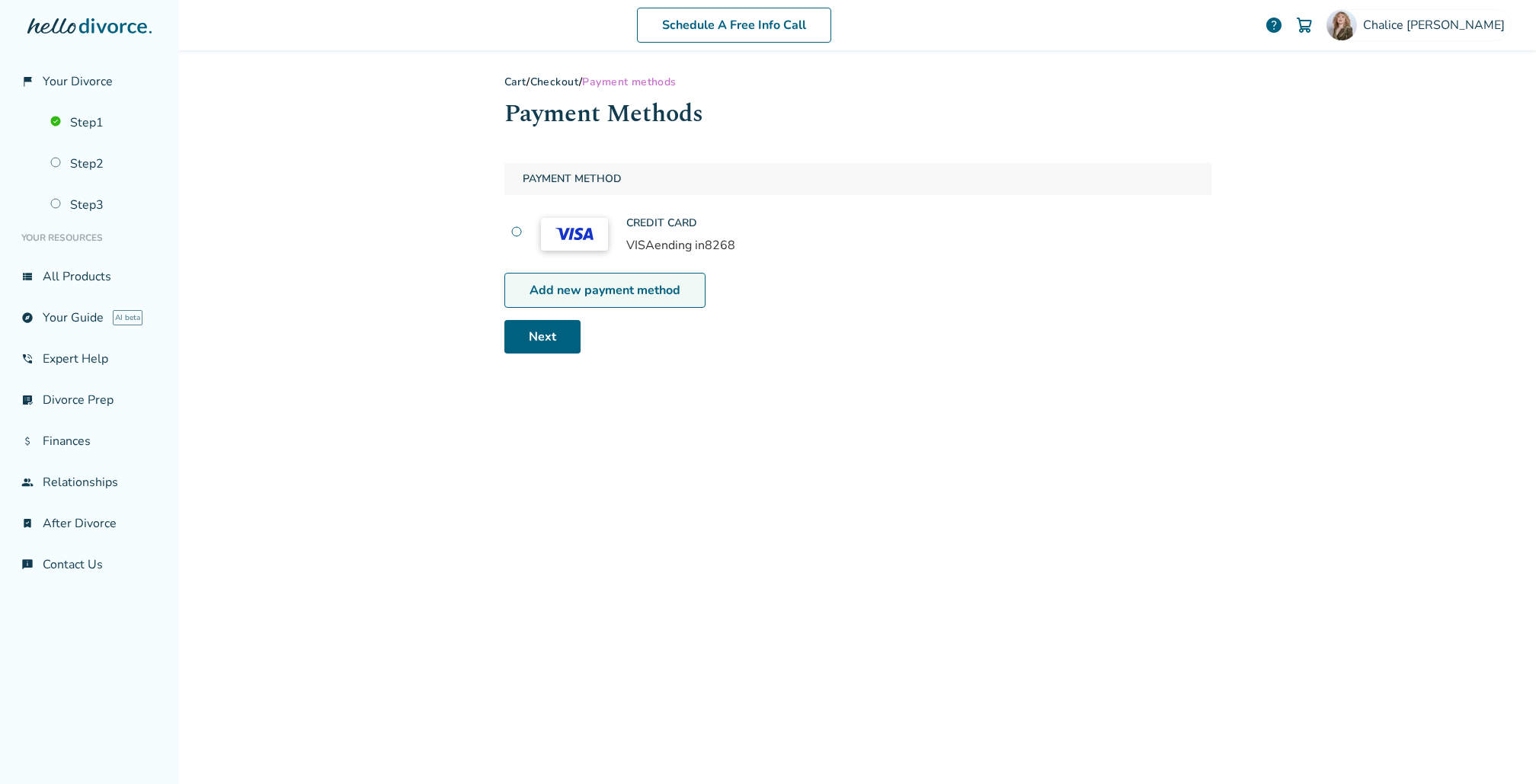
click at [643, 291] on link "Add new payment method" at bounding box center [605, 290] width 201 height 35
select select "**"
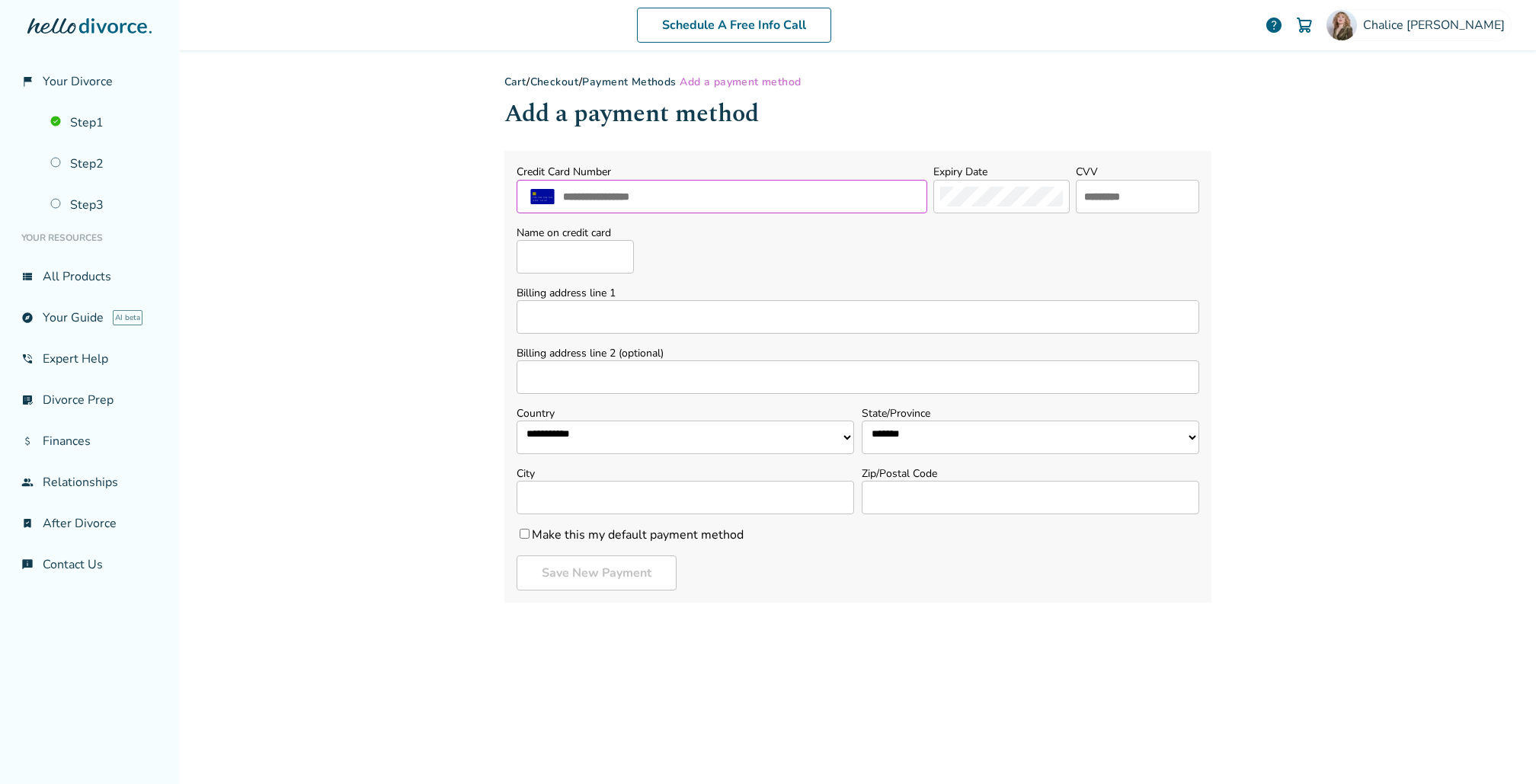
click at [621, 196] on input "text" at bounding box center [741, 196] width 359 height 20
type input "**********"
type input "***"
type input "**********"
click at [603, 312] on input "Billing address line 1" at bounding box center [858, 316] width 683 height 34
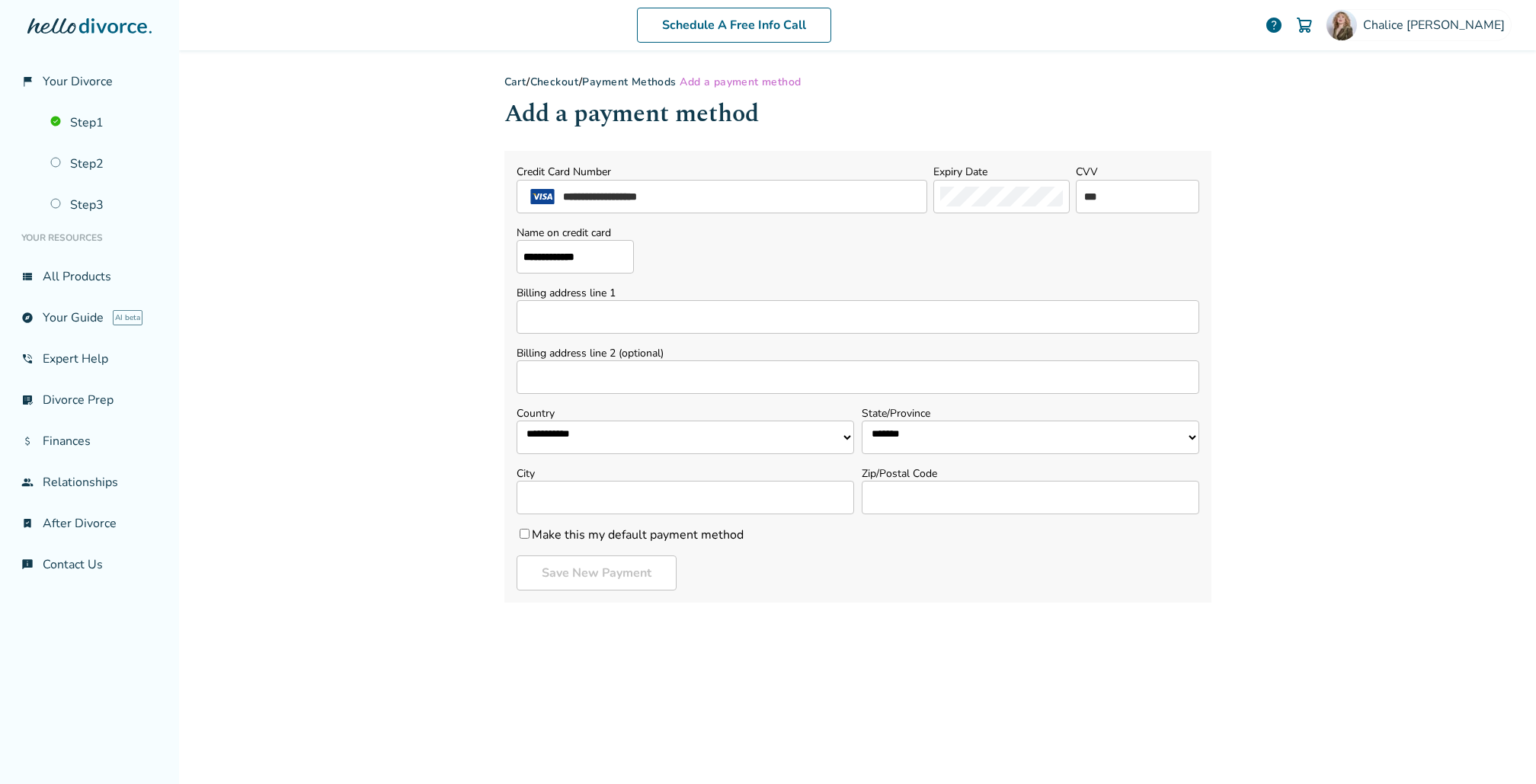
type input "**********"
type input "***"
select select "**"
type input "*********"
type input "*****"
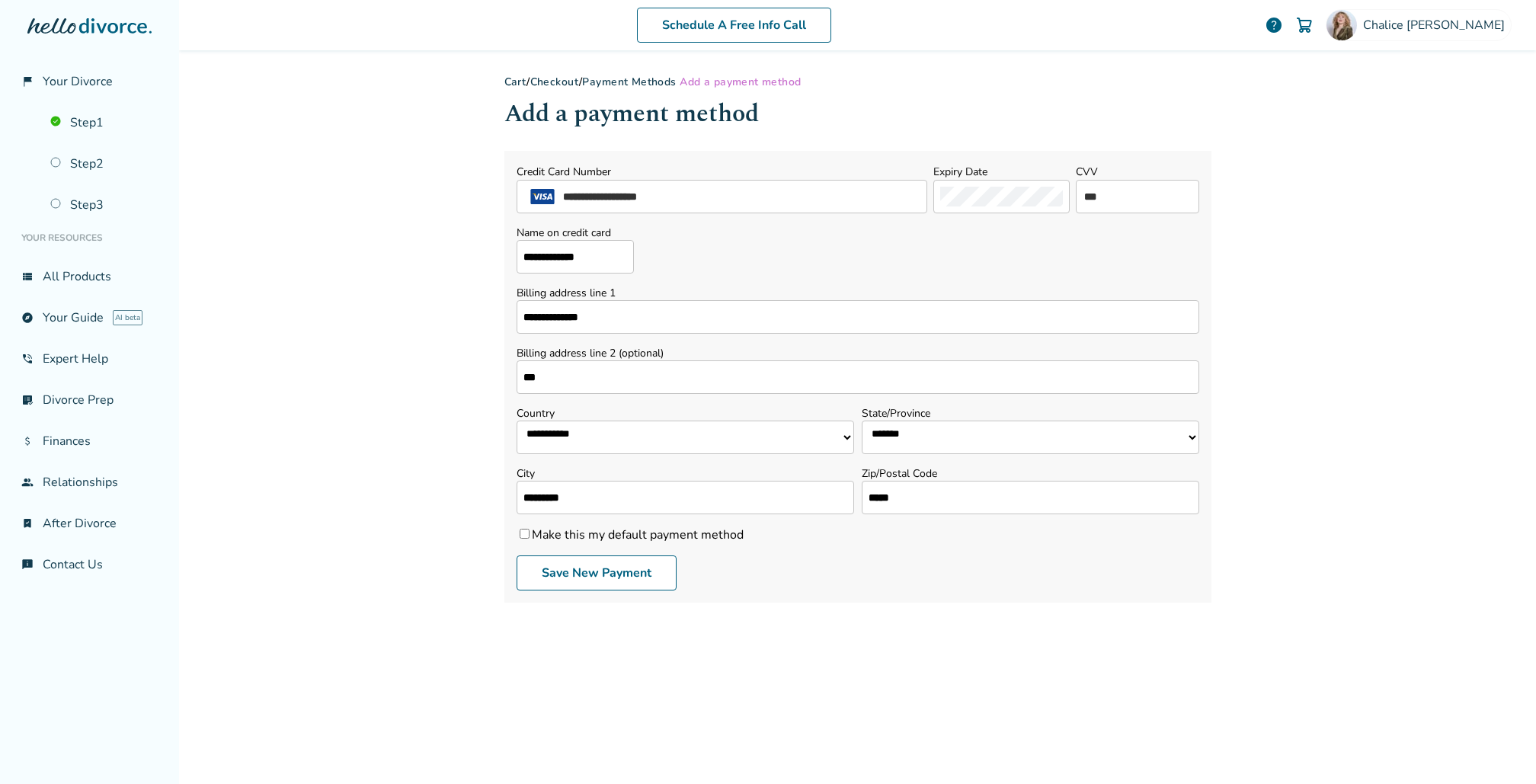
click at [604, 535] on label "Make this my default payment method" at bounding box center [630, 535] width 227 height 16
click at [604, 567] on button "Save New Payment" at bounding box center [596, 573] width 160 height 35
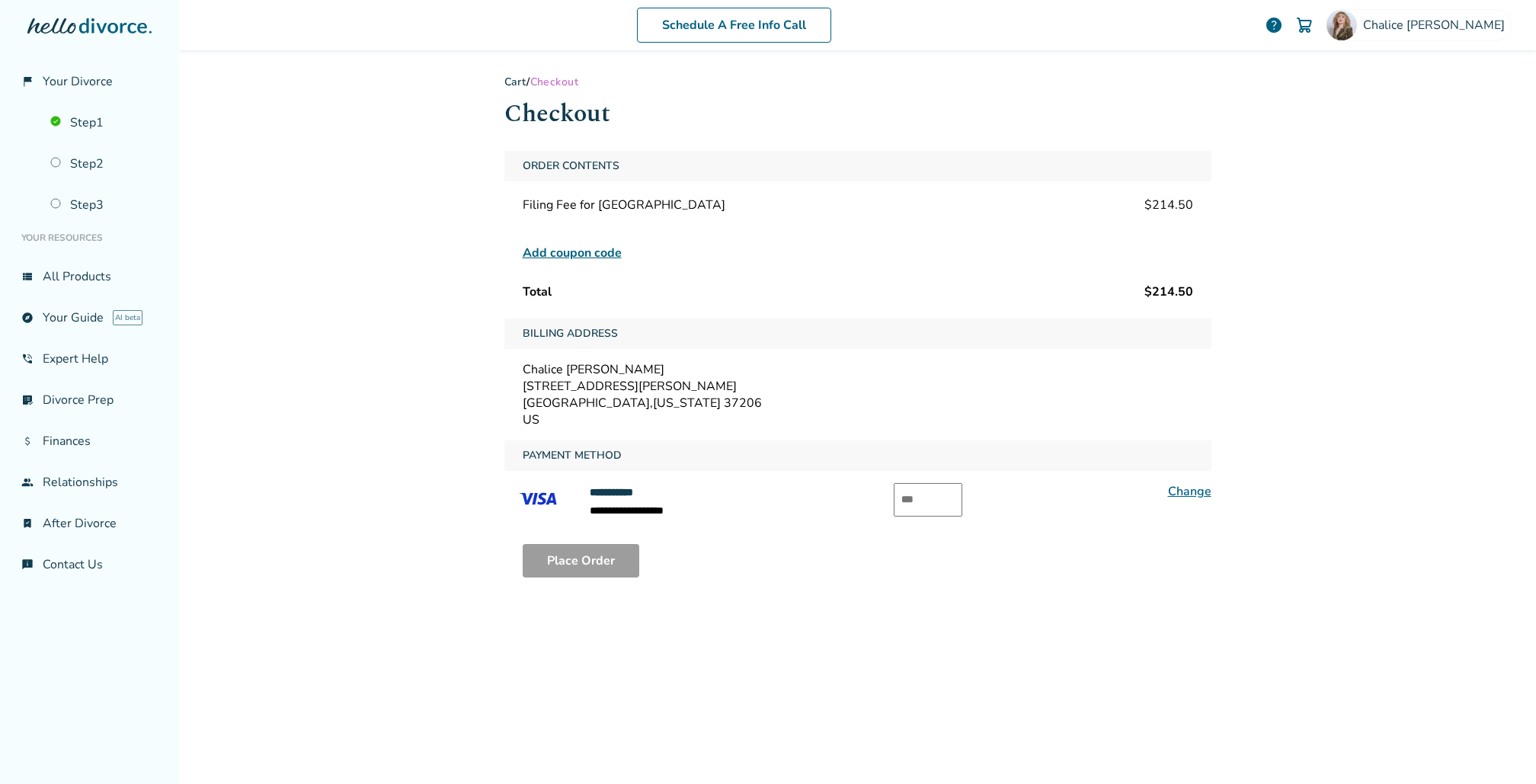
click at [945, 496] on input "text" at bounding box center [928, 499] width 69 height 34
type input "***"
click at [606, 556] on button "Place Order" at bounding box center [581, 560] width 117 height 34
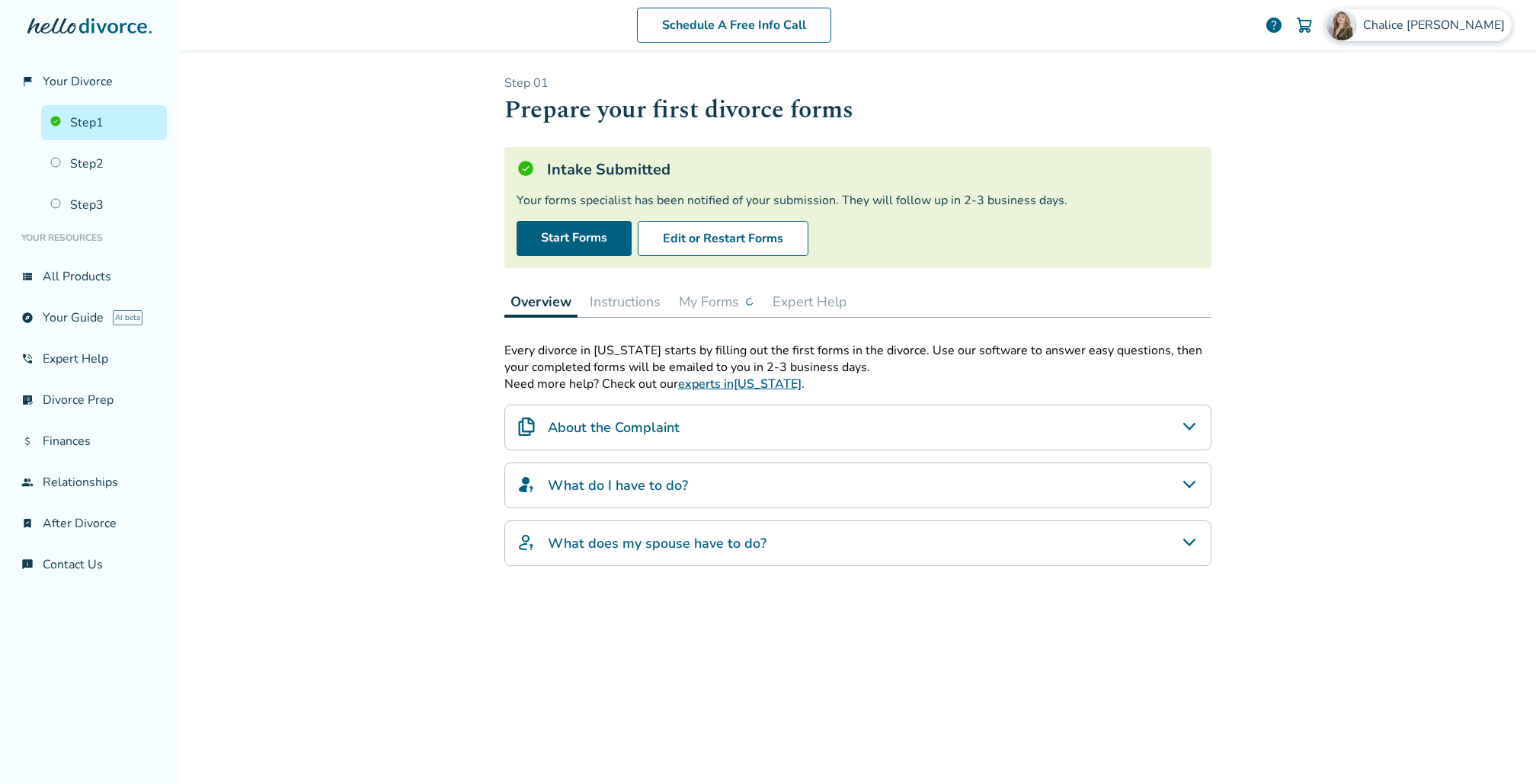
click at [1477, 23] on span "[PERSON_NAME]" at bounding box center [1437, 25] width 148 height 16
click at [1340, 187] on link "Payments" at bounding box center [1360, 202] width 56 height 29
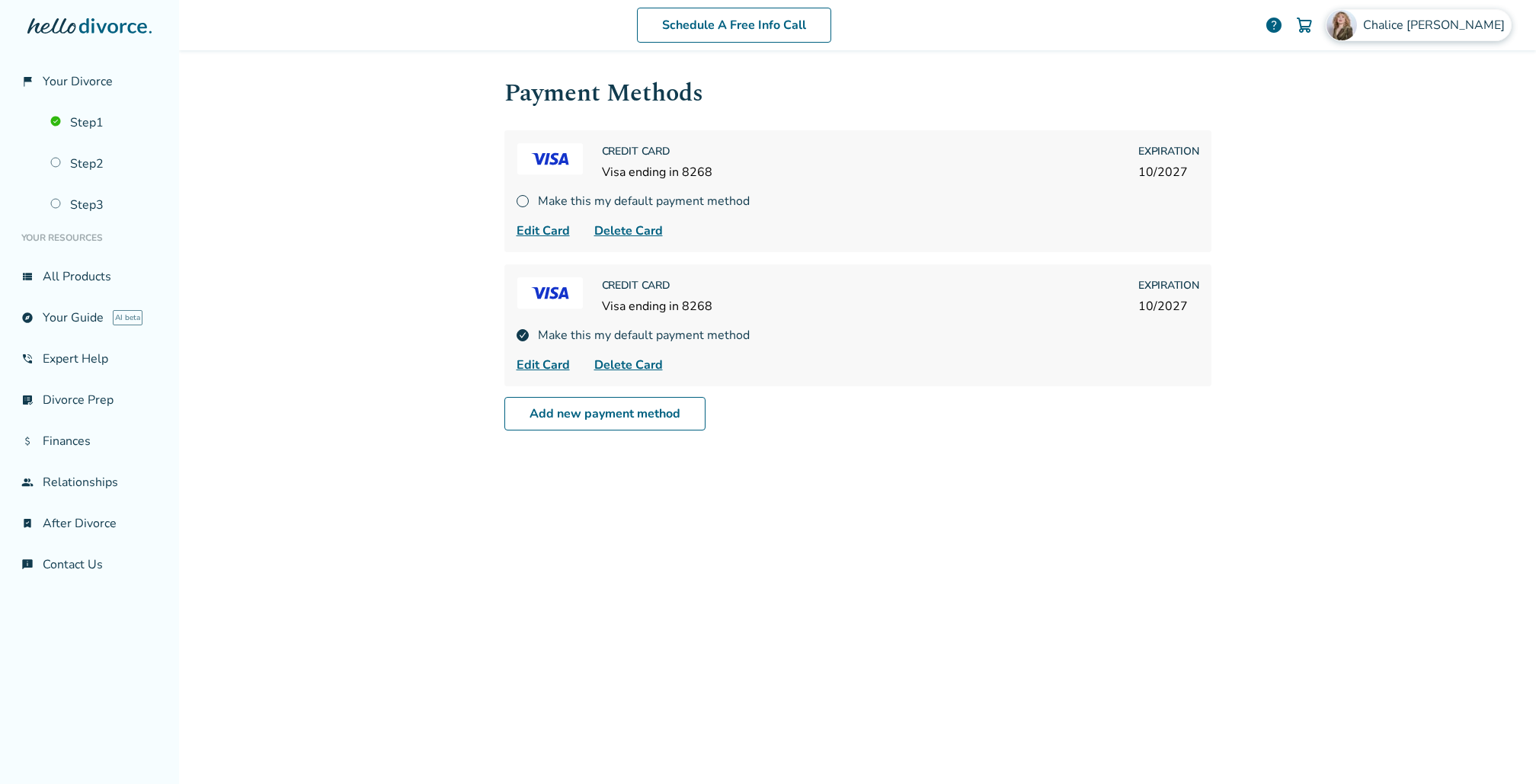
click at [1482, 14] on div "[PERSON_NAME]" at bounding box center [1418, 25] width 186 height 32
click at [1339, 153] on link "Orders" at bounding box center [1352, 167] width 38 height 29
